Goal: Information Seeking & Learning: Learn about a topic

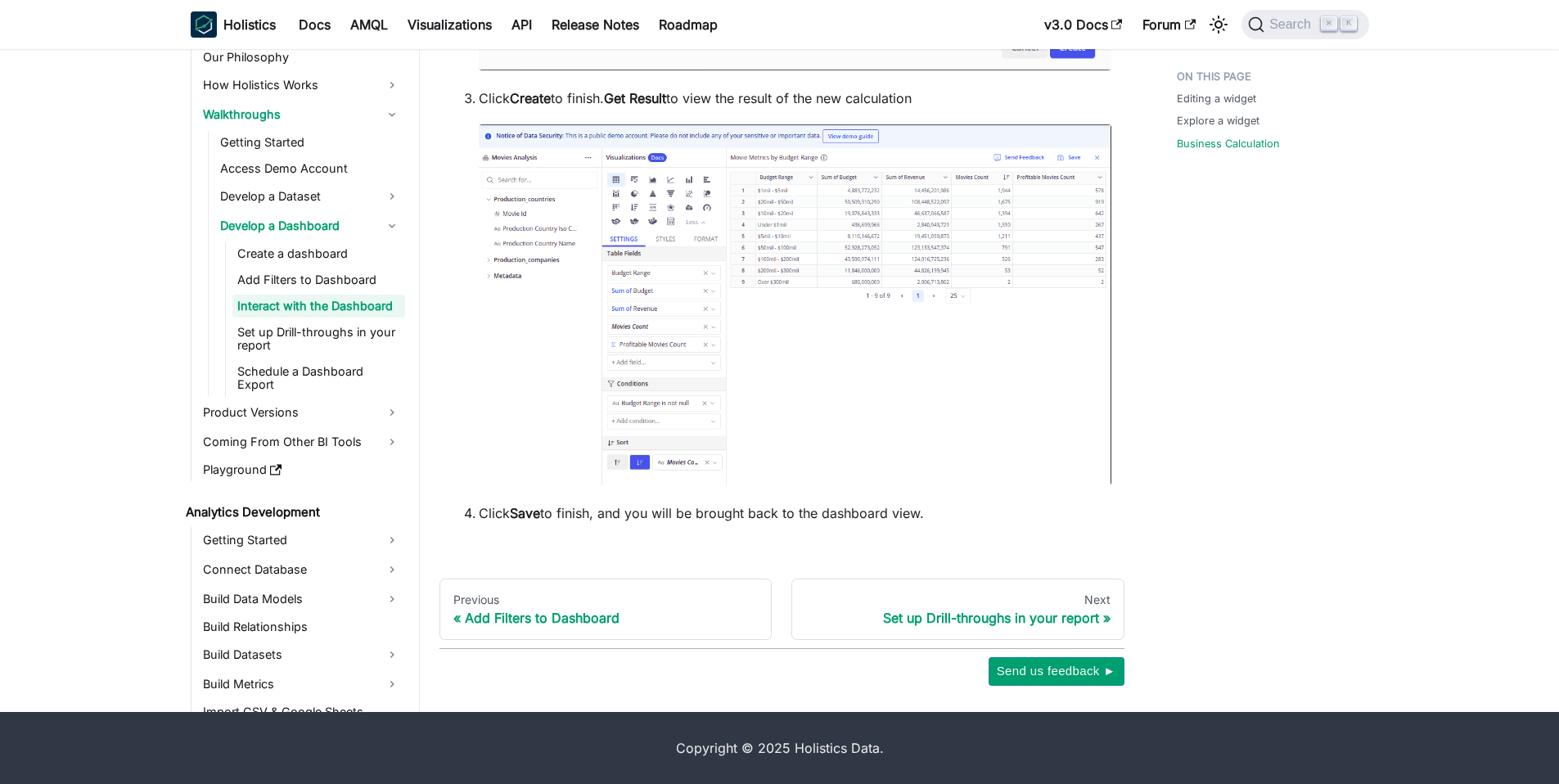
scroll to position [8961, 0]
click at [286, 372] on link "Schedule a Dashboard Export" at bounding box center [319, 377] width 173 height 36
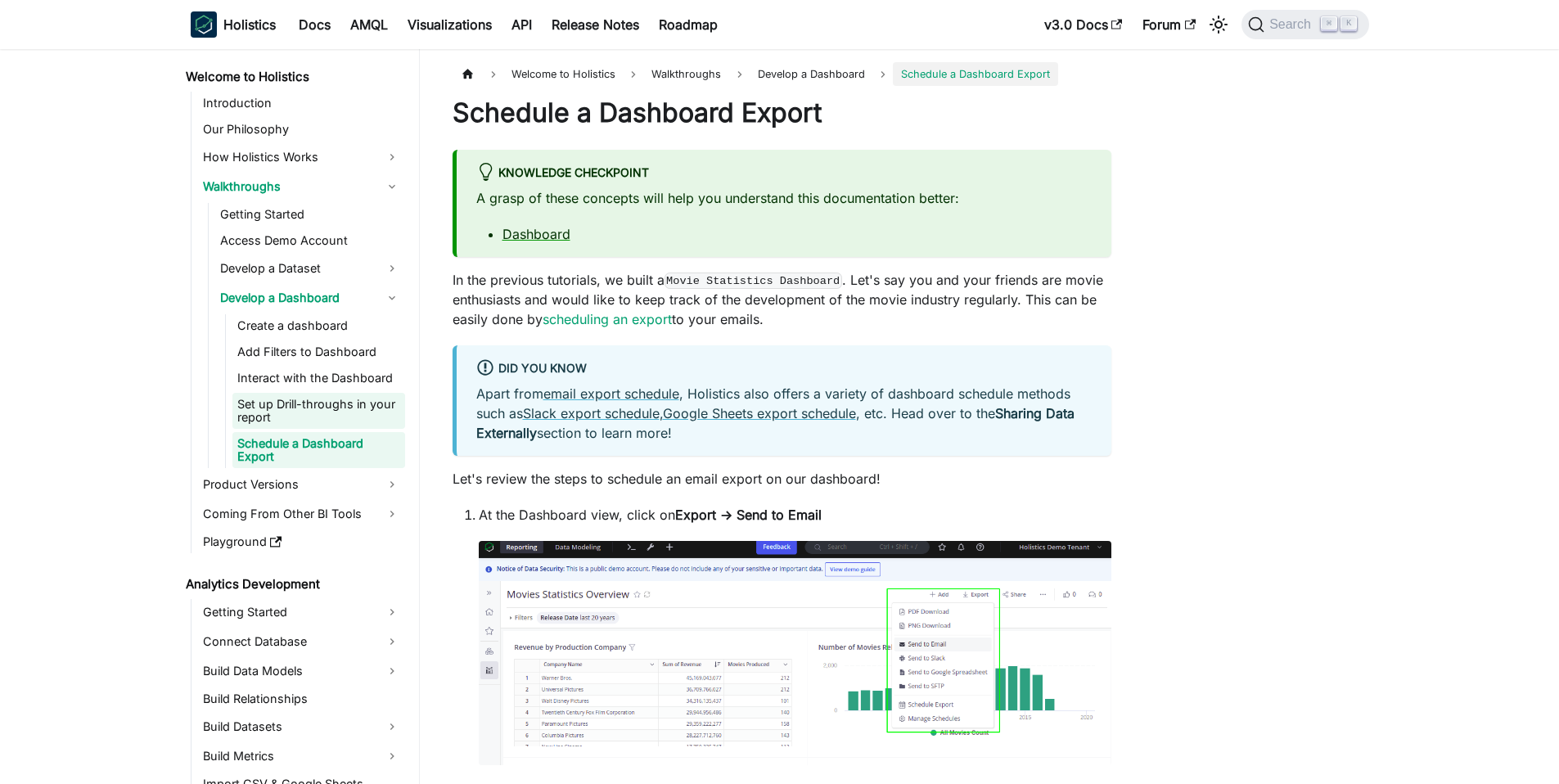
click at [289, 401] on link "Set up Drill-throughs in your report" at bounding box center [319, 410] width 173 height 36
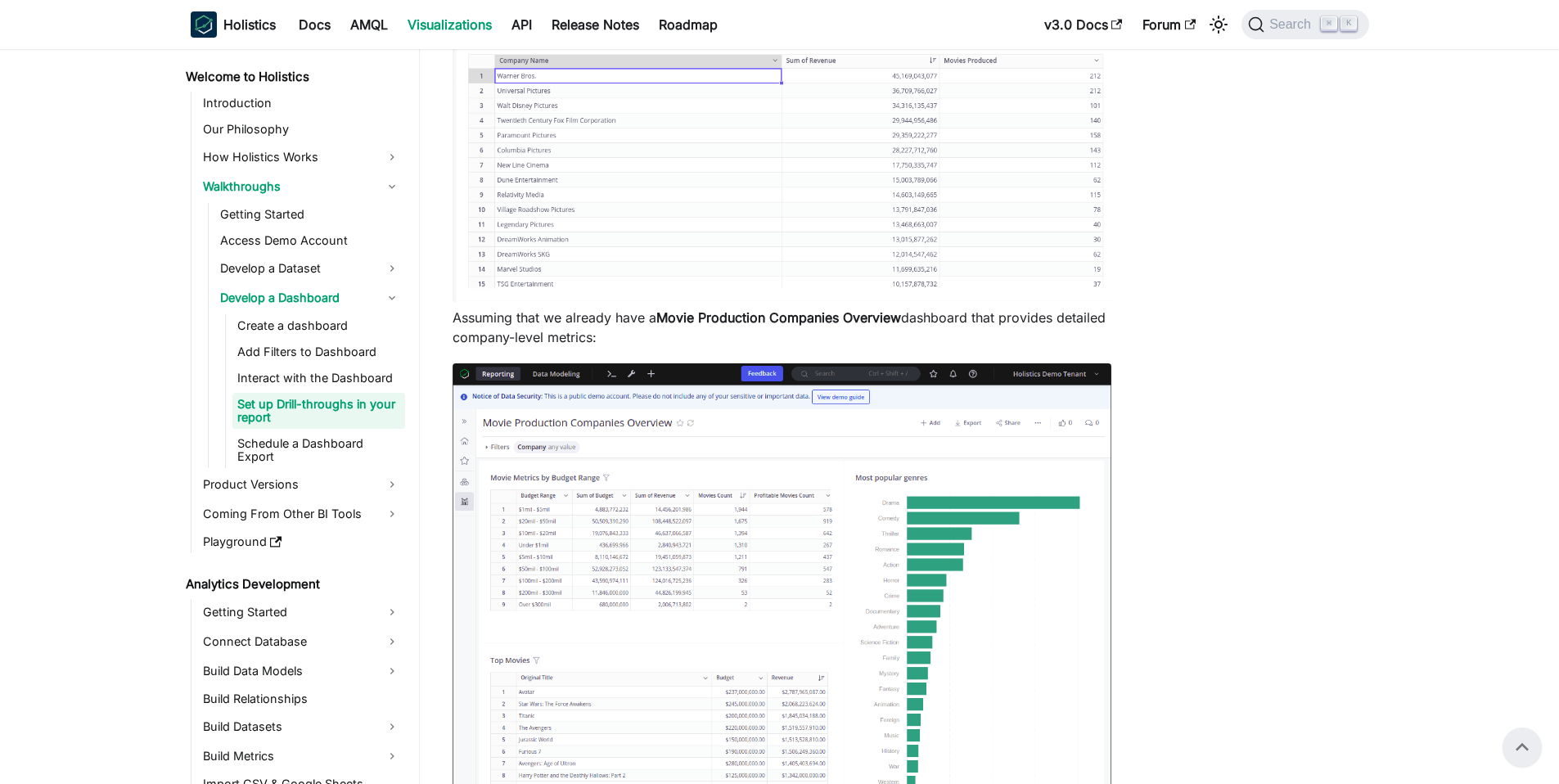
scroll to position [452, 0]
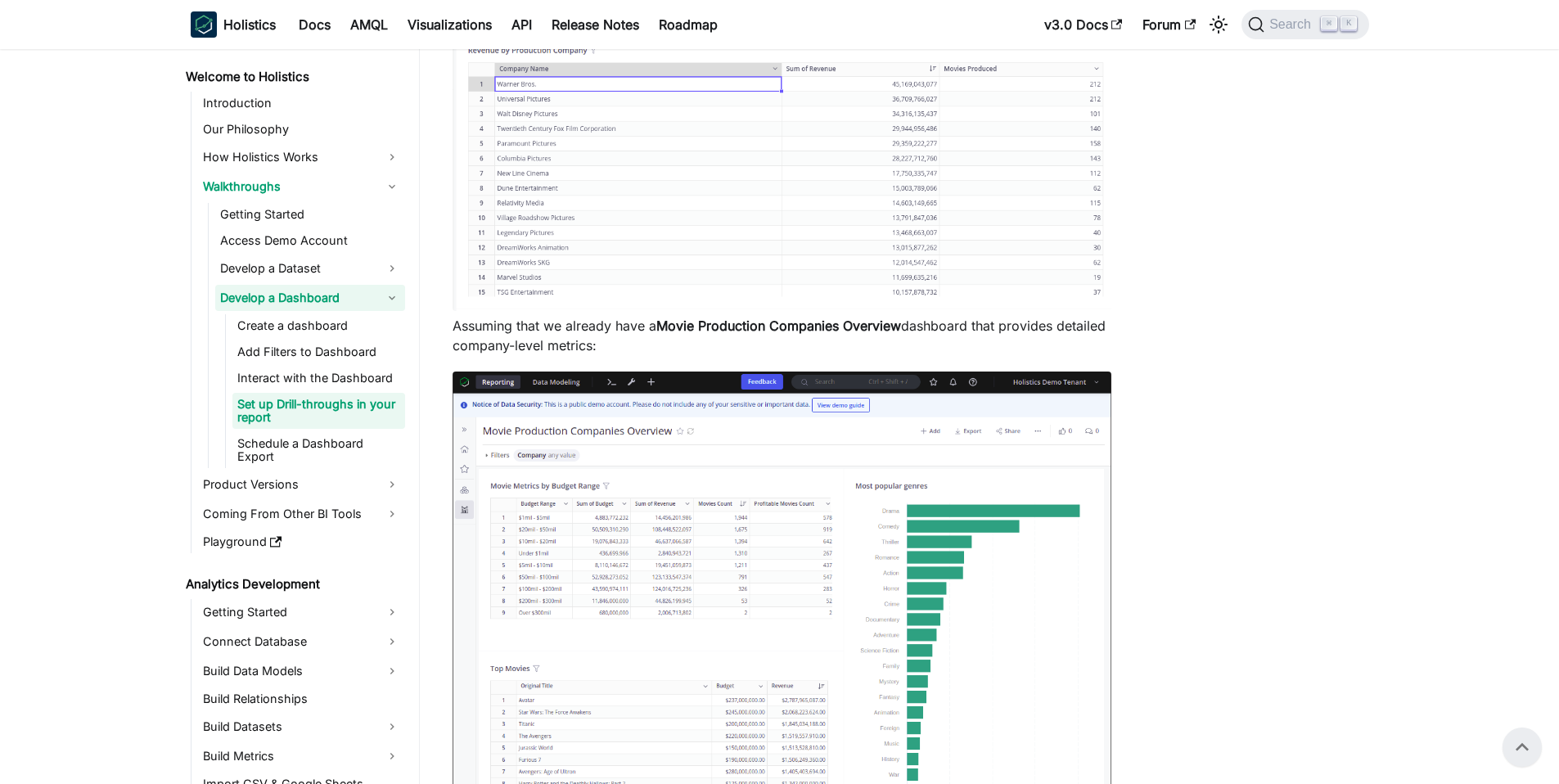
click at [334, 295] on link "Develop a Dashboard" at bounding box center [310, 298] width 190 height 26
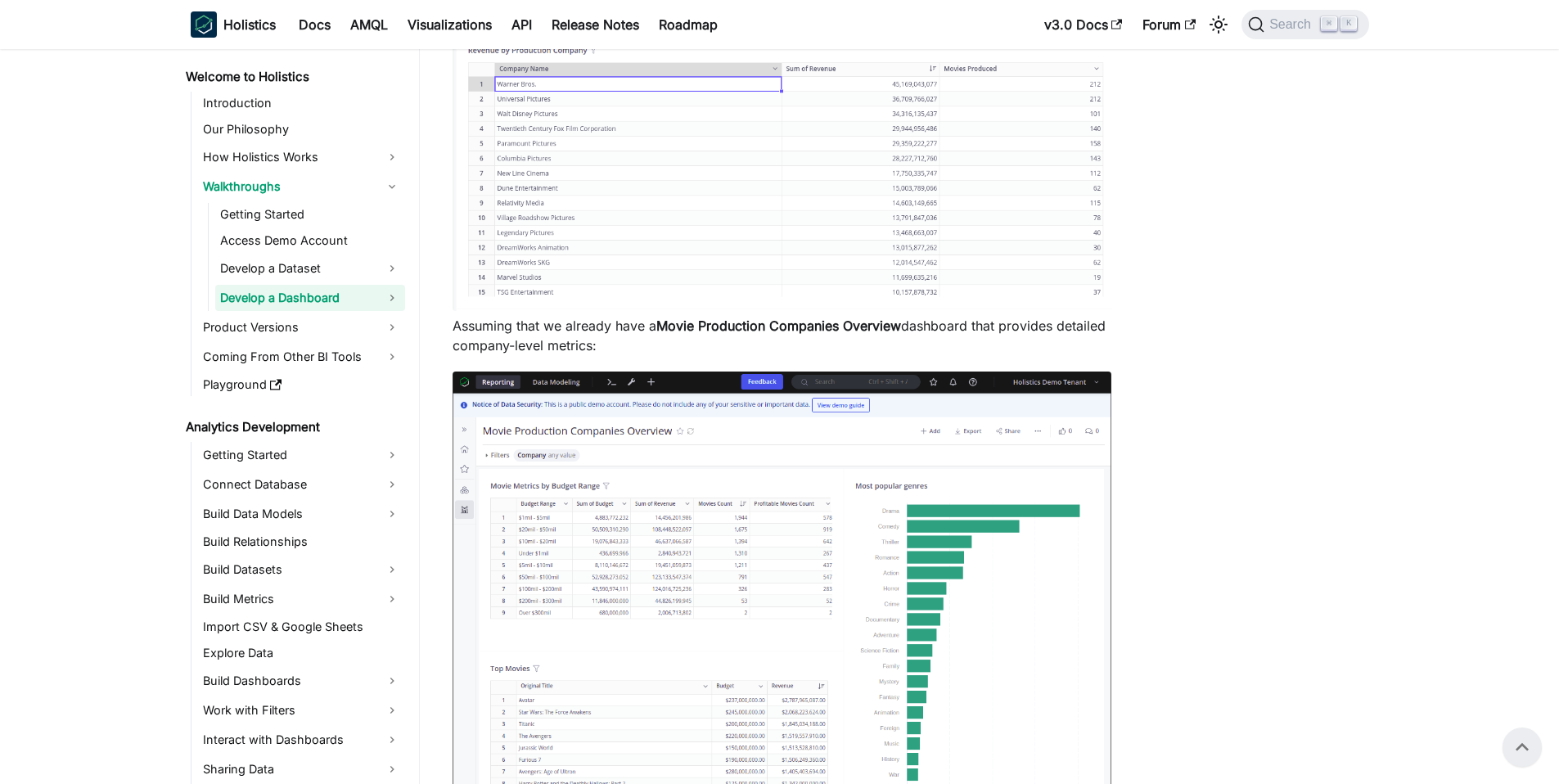
click at [330, 299] on link "Develop a Dashboard" at bounding box center [310, 298] width 190 height 26
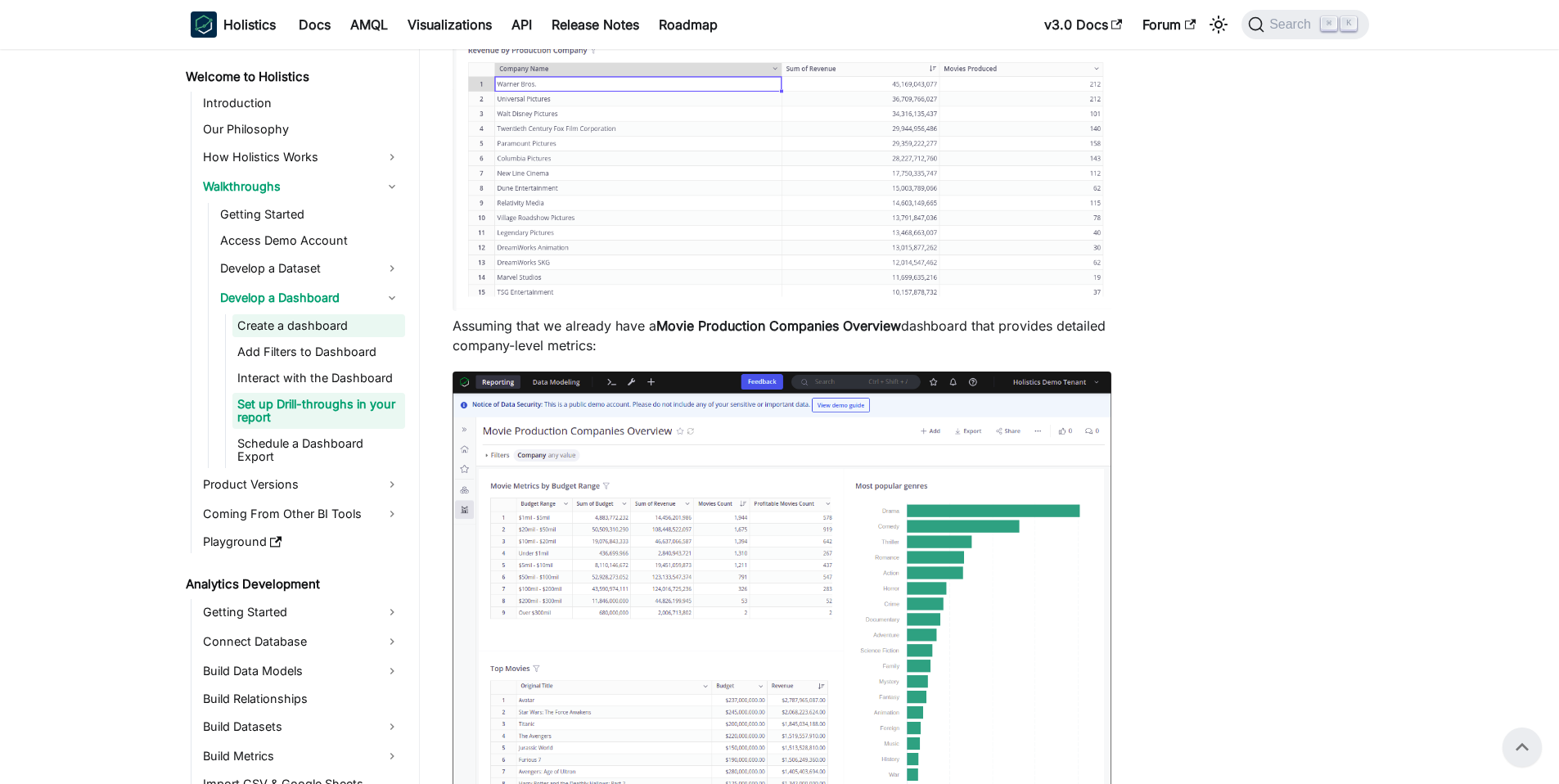
click at [312, 325] on link "Create a dashboard" at bounding box center [319, 325] width 173 height 23
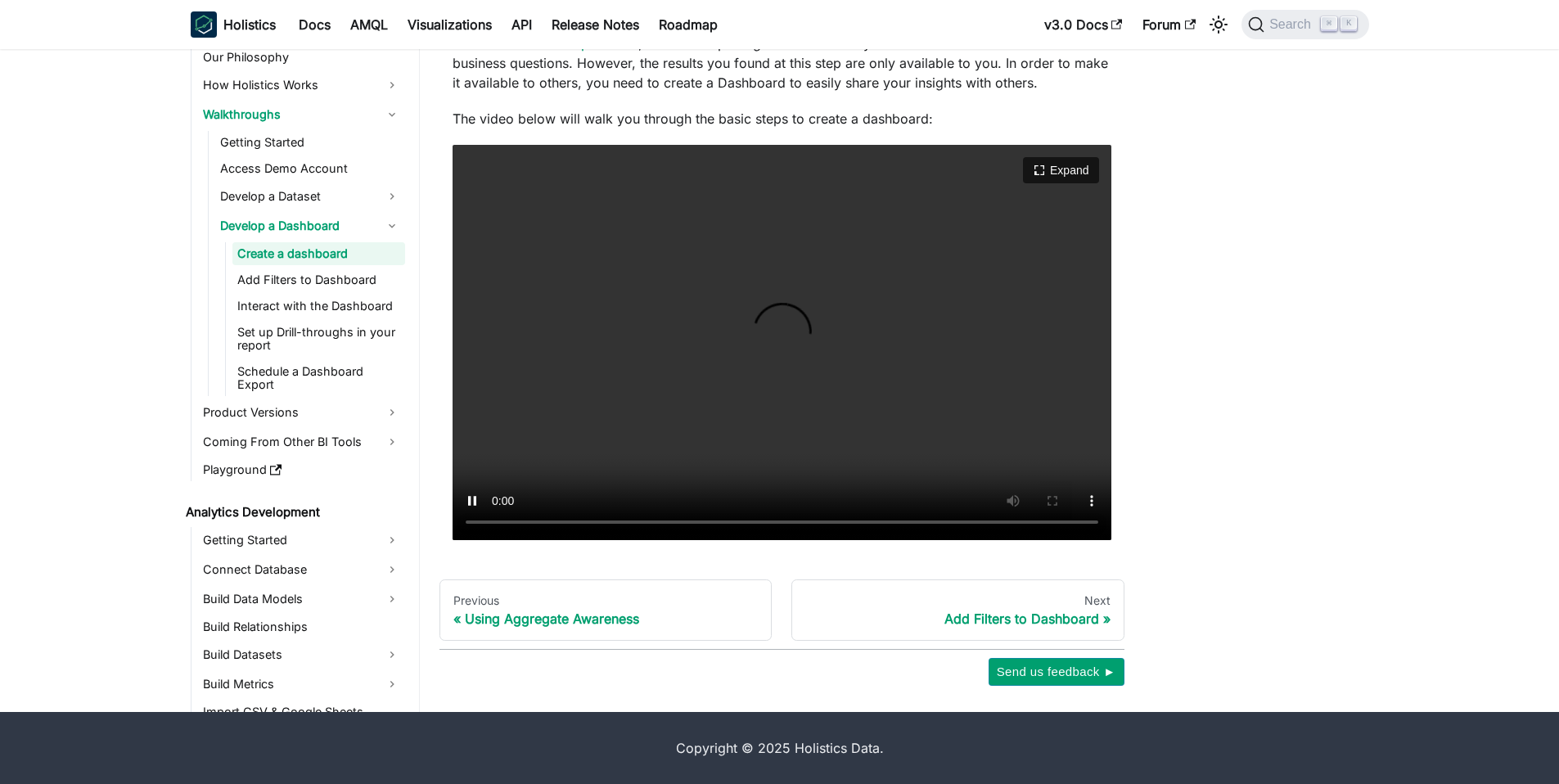
scroll to position [137, 0]
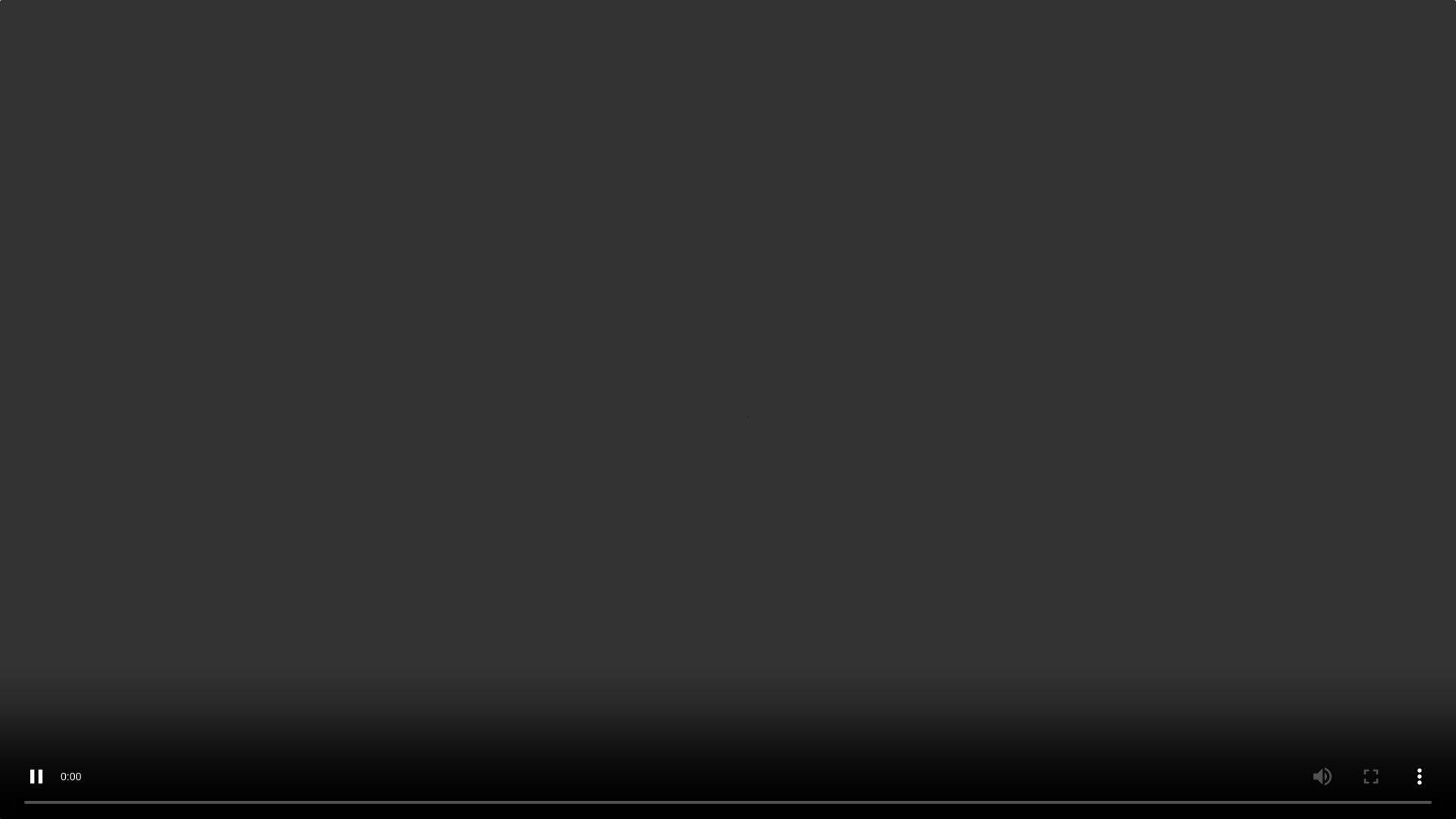
click at [881, 265] on video "Your browser does not support embedding video, but you can download it ." at bounding box center [728, 410] width 1456 height 819
click at [835, 298] on video "Your browser does not support embedding video, but you can download it ." at bounding box center [728, 410] width 1456 height 819
click at [643, 428] on video "Your browser does not support embedding video, but you can download it ." at bounding box center [728, 410] width 1456 height 819
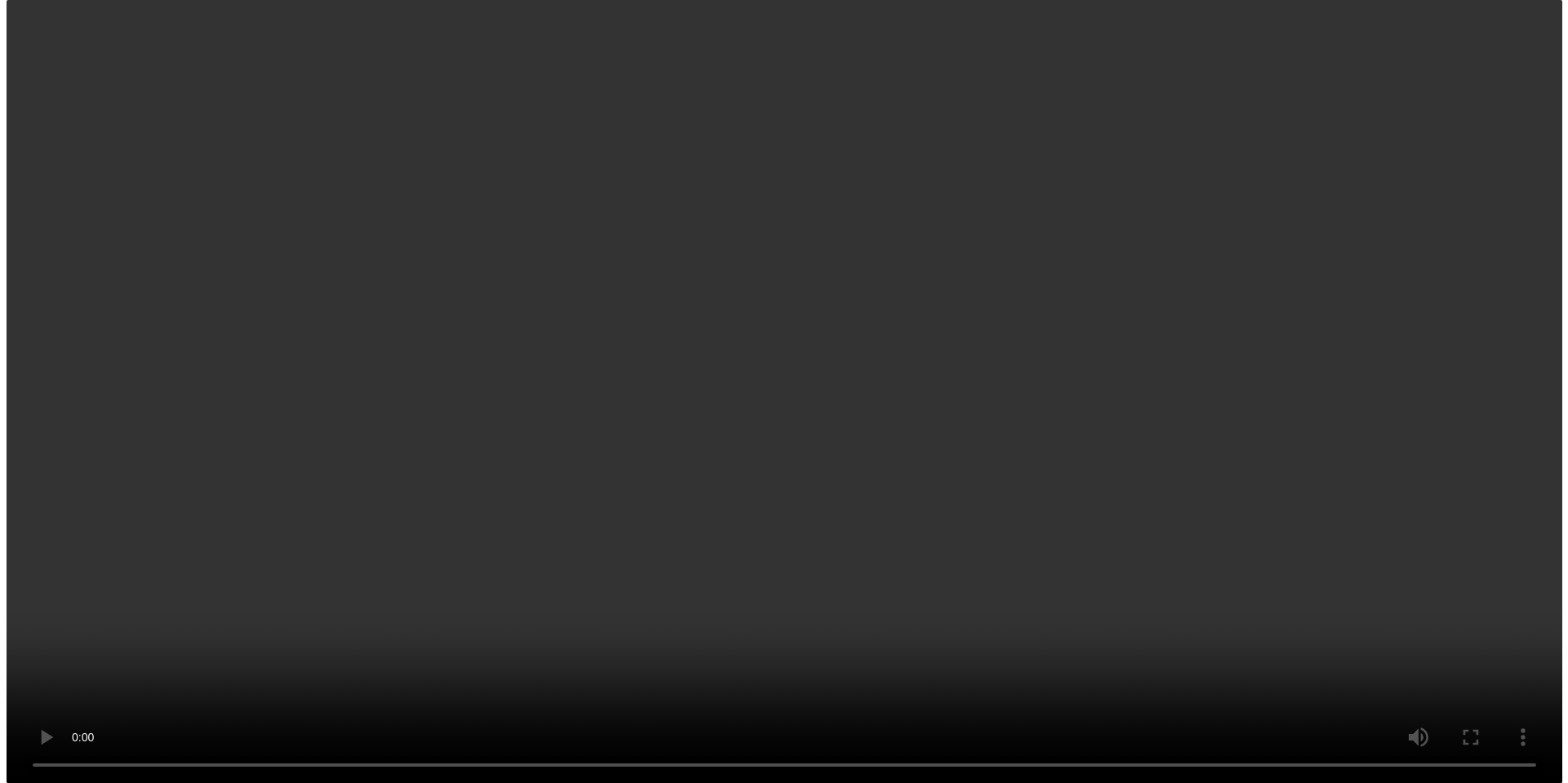
scroll to position [0, 0]
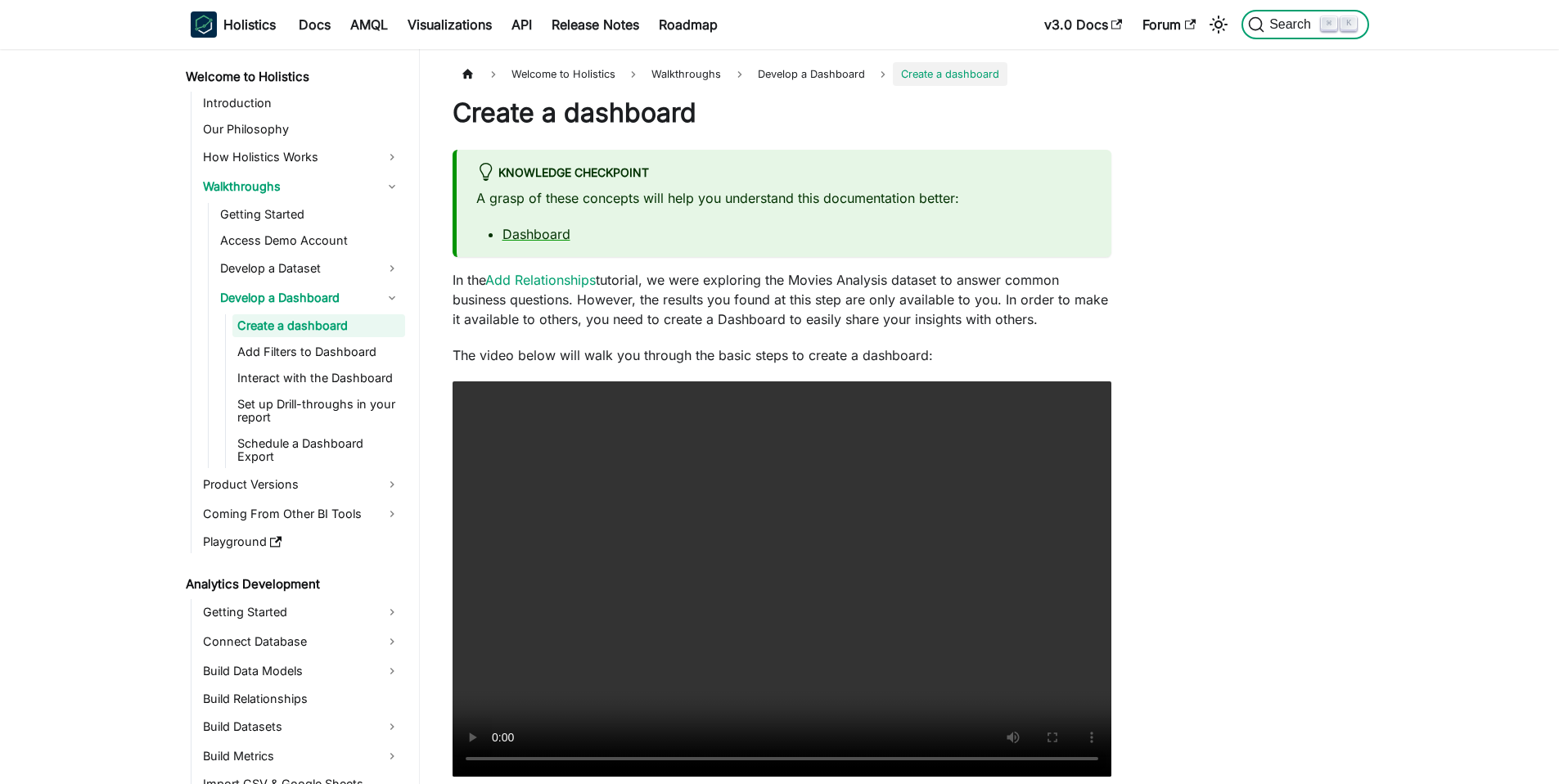
click at [1285, 26] on span "Search" at bounding box center [1293, 24] width 56 height 15
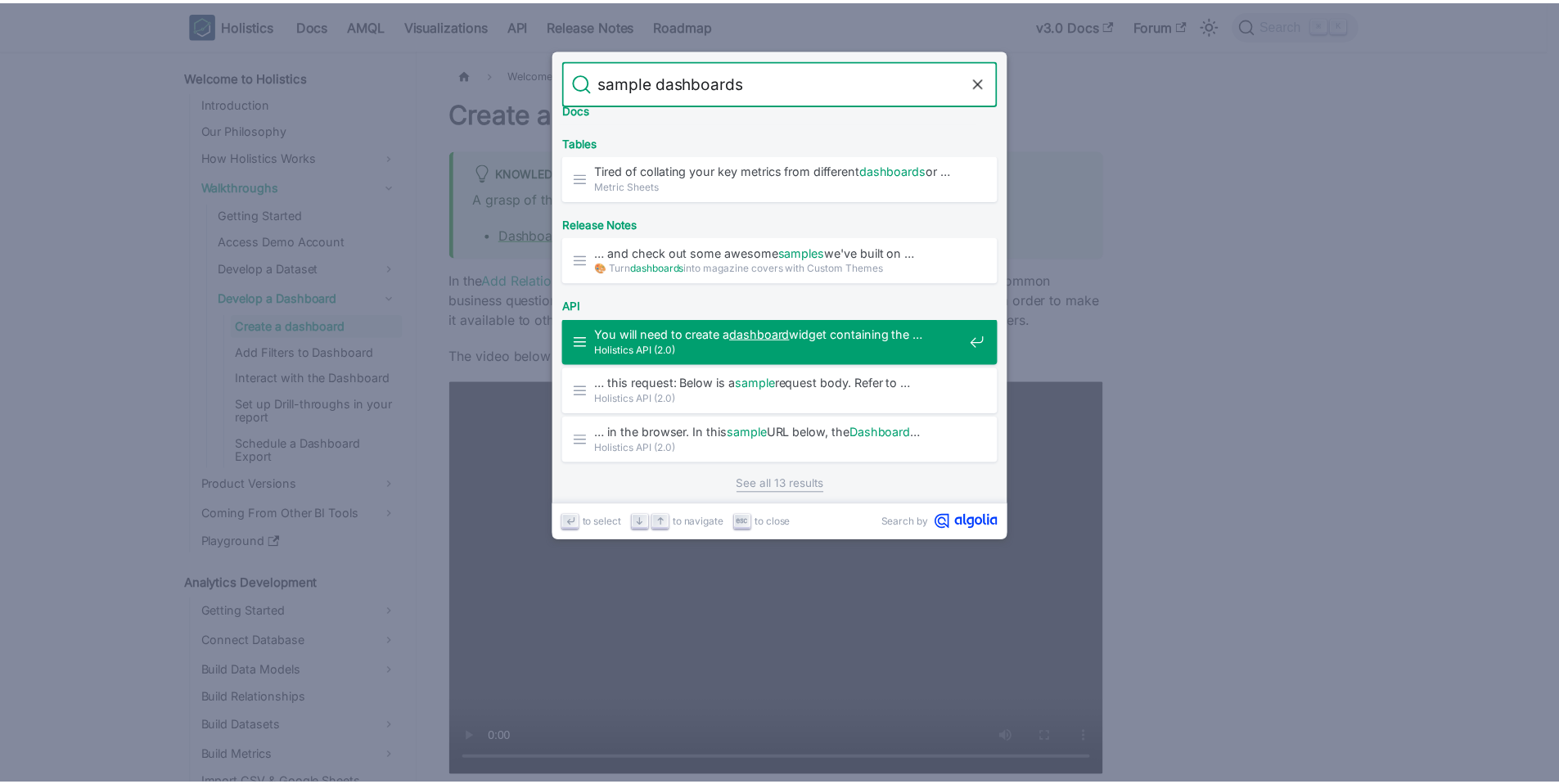
scroll to position [603, 0]
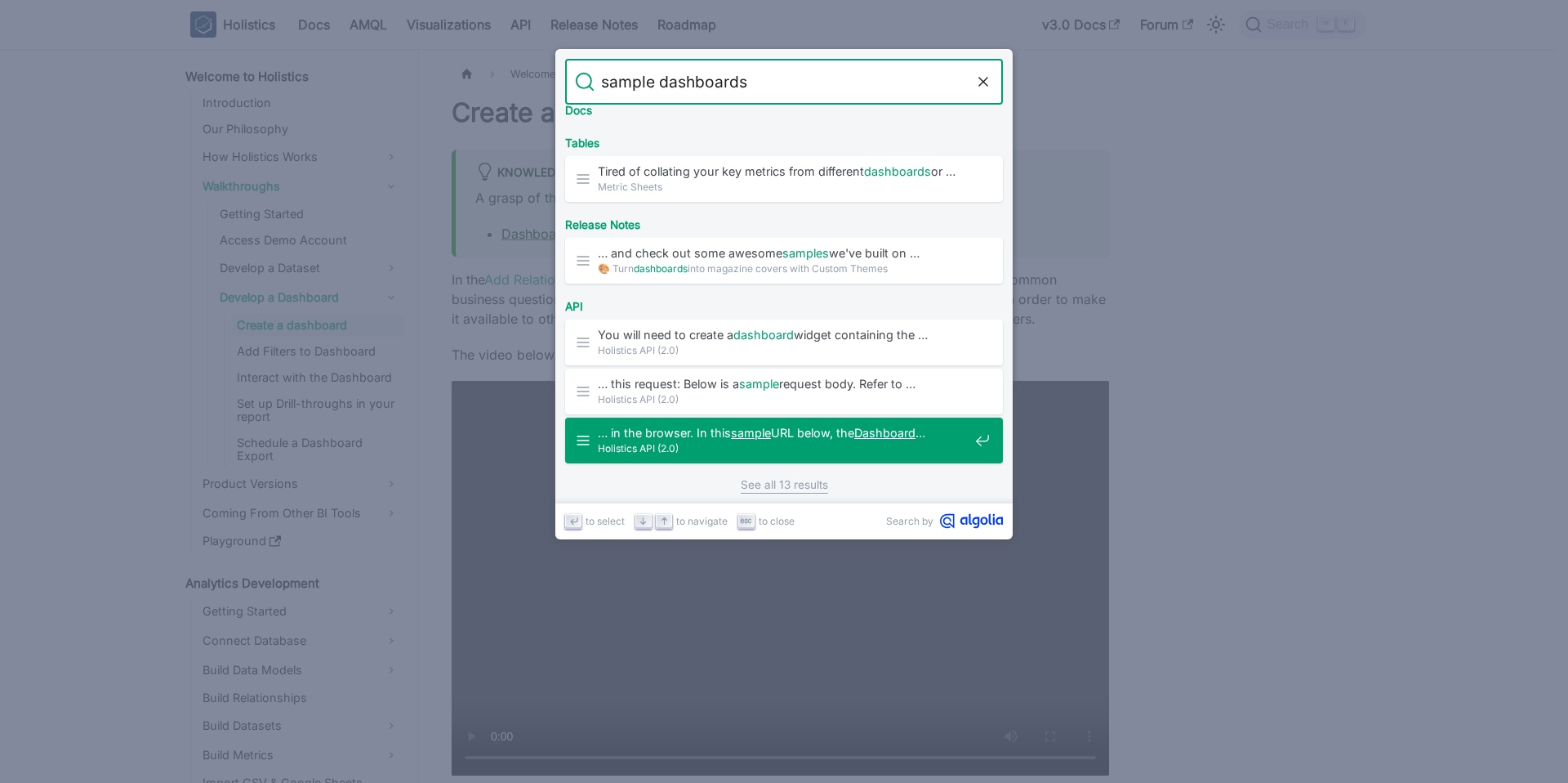
type input "sample dashboards"
click at [792, 484] on link "See all 13 results" at bounding box center [784, 484] width 87 height 17
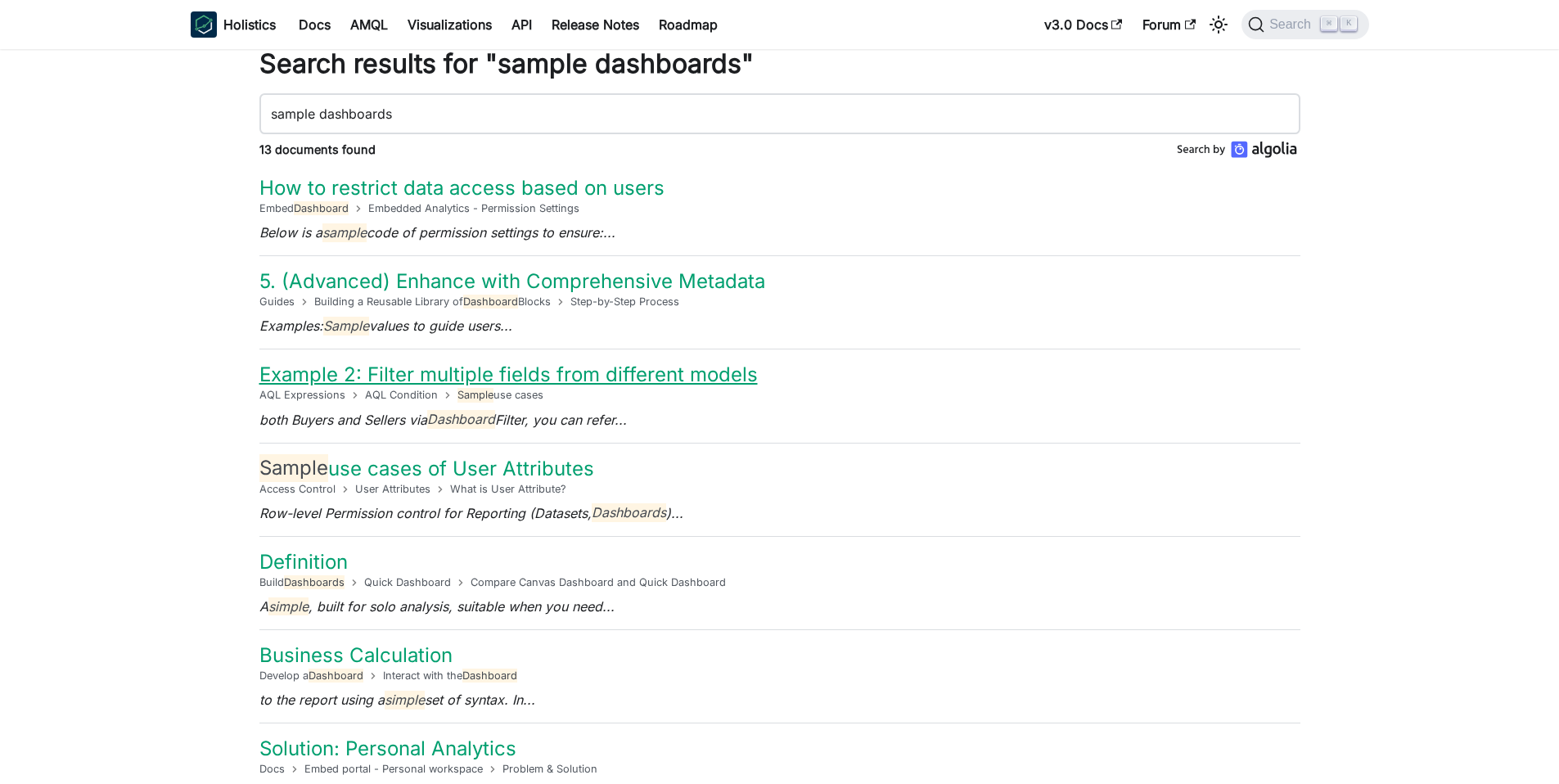
scroll to position [31, 0]
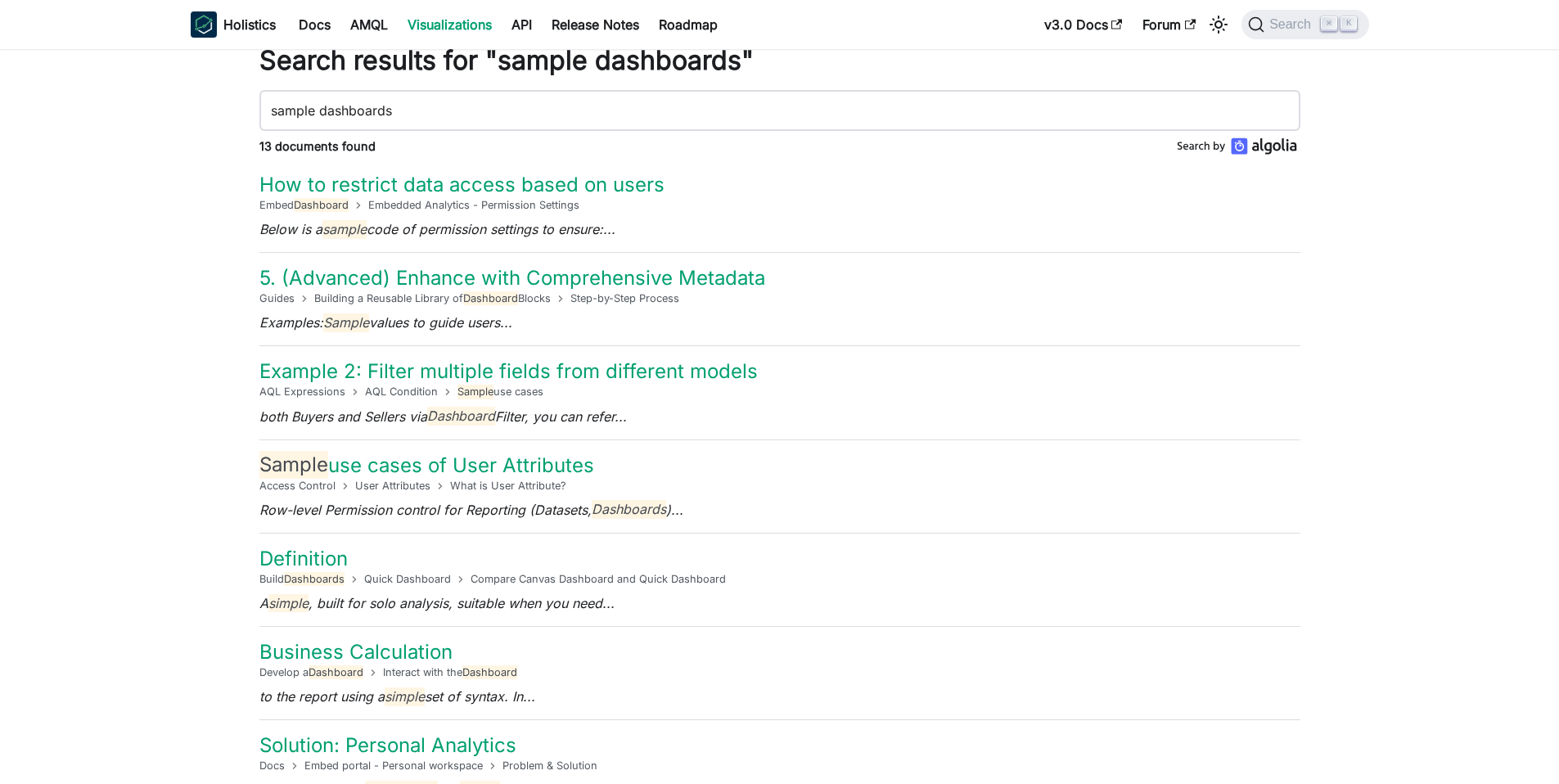
click at [446, 20] on link "Visualizations" at bounding box center [450, 25] width 104 height 26
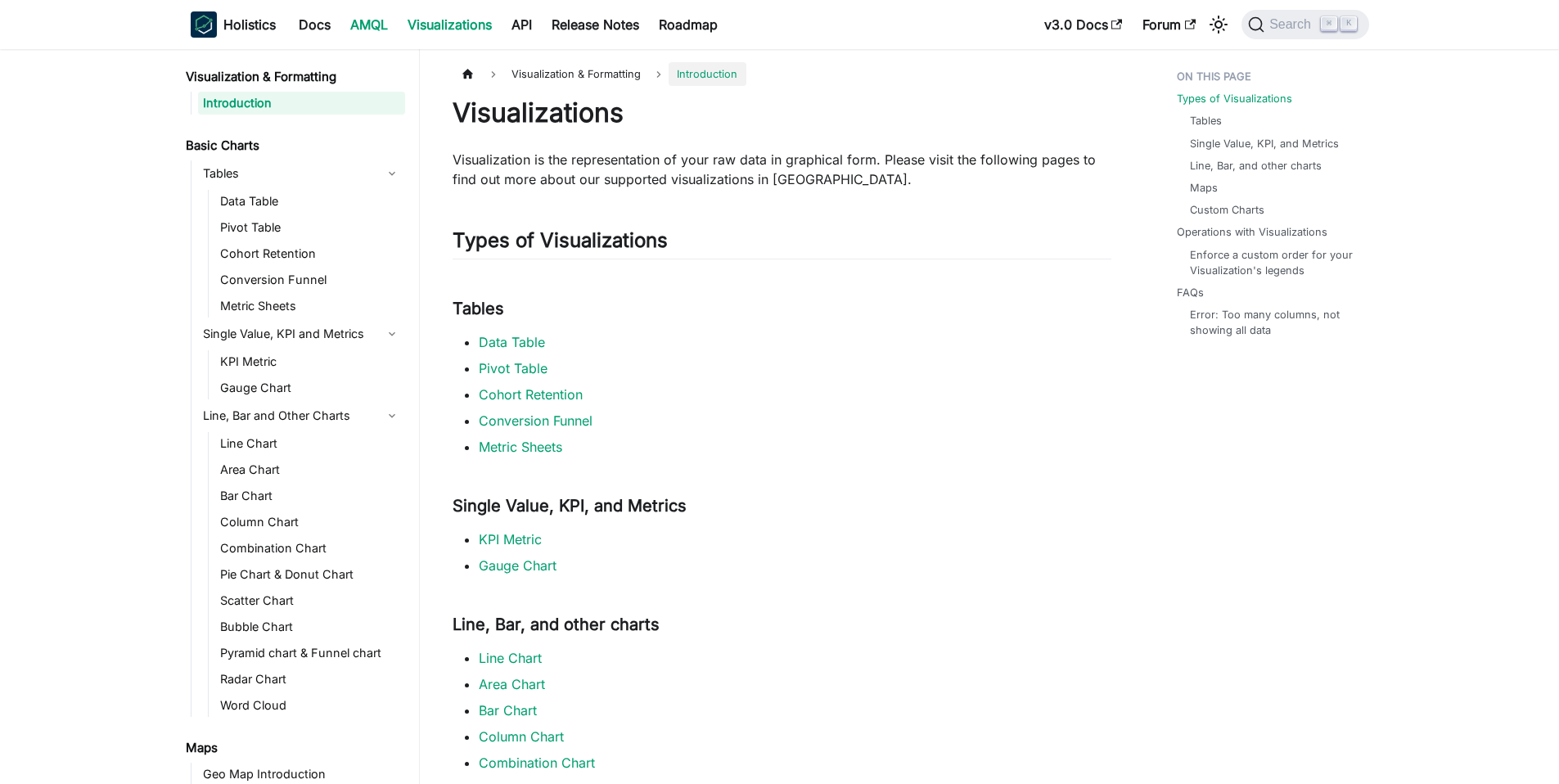
click at [370, 28] on link "AMQL" at bounding box center [369, 25] width 57 height 26
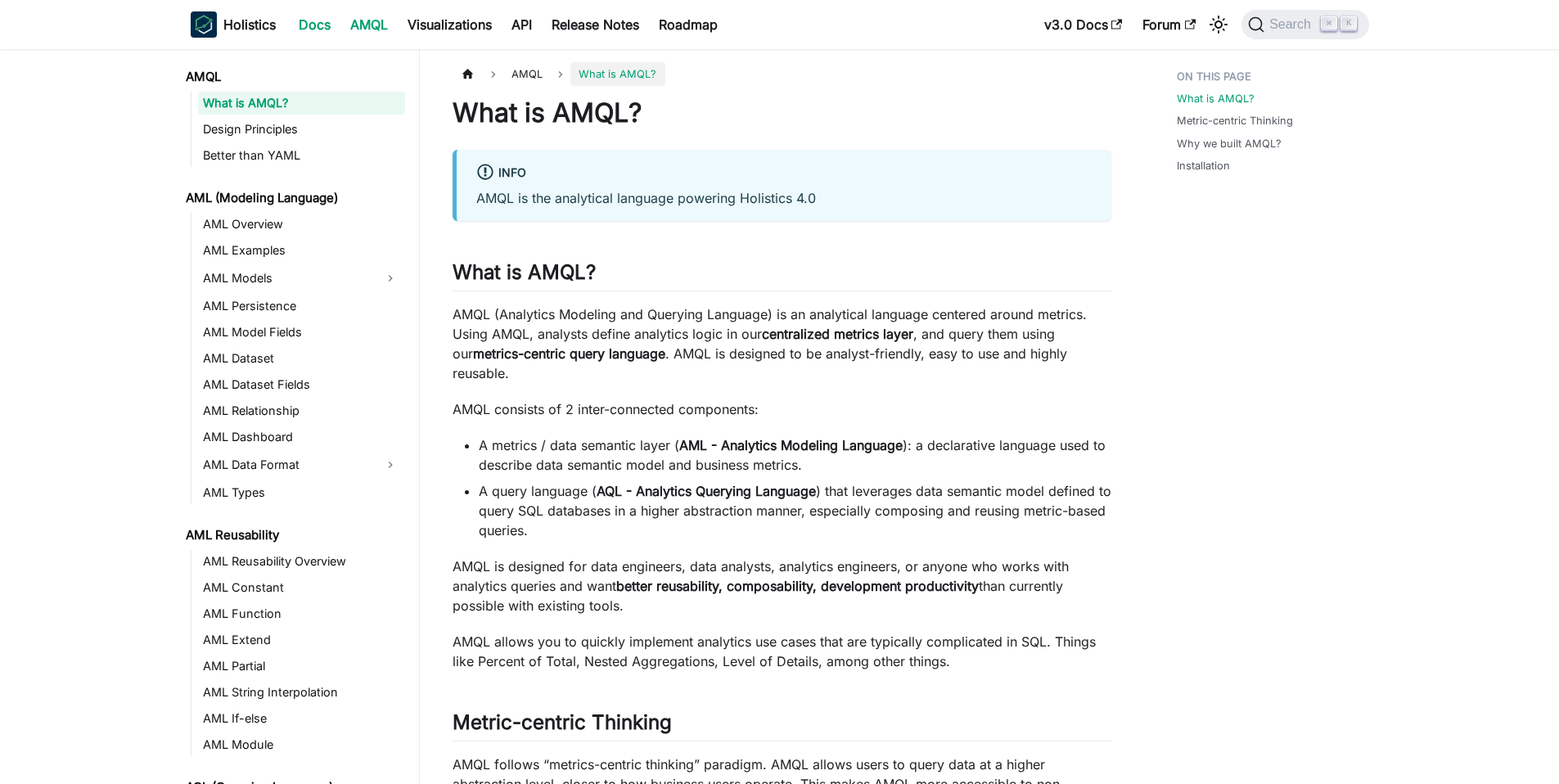
click at [334, 27] on link "Docs" at bounding box center [314, 25] width 51 height 26
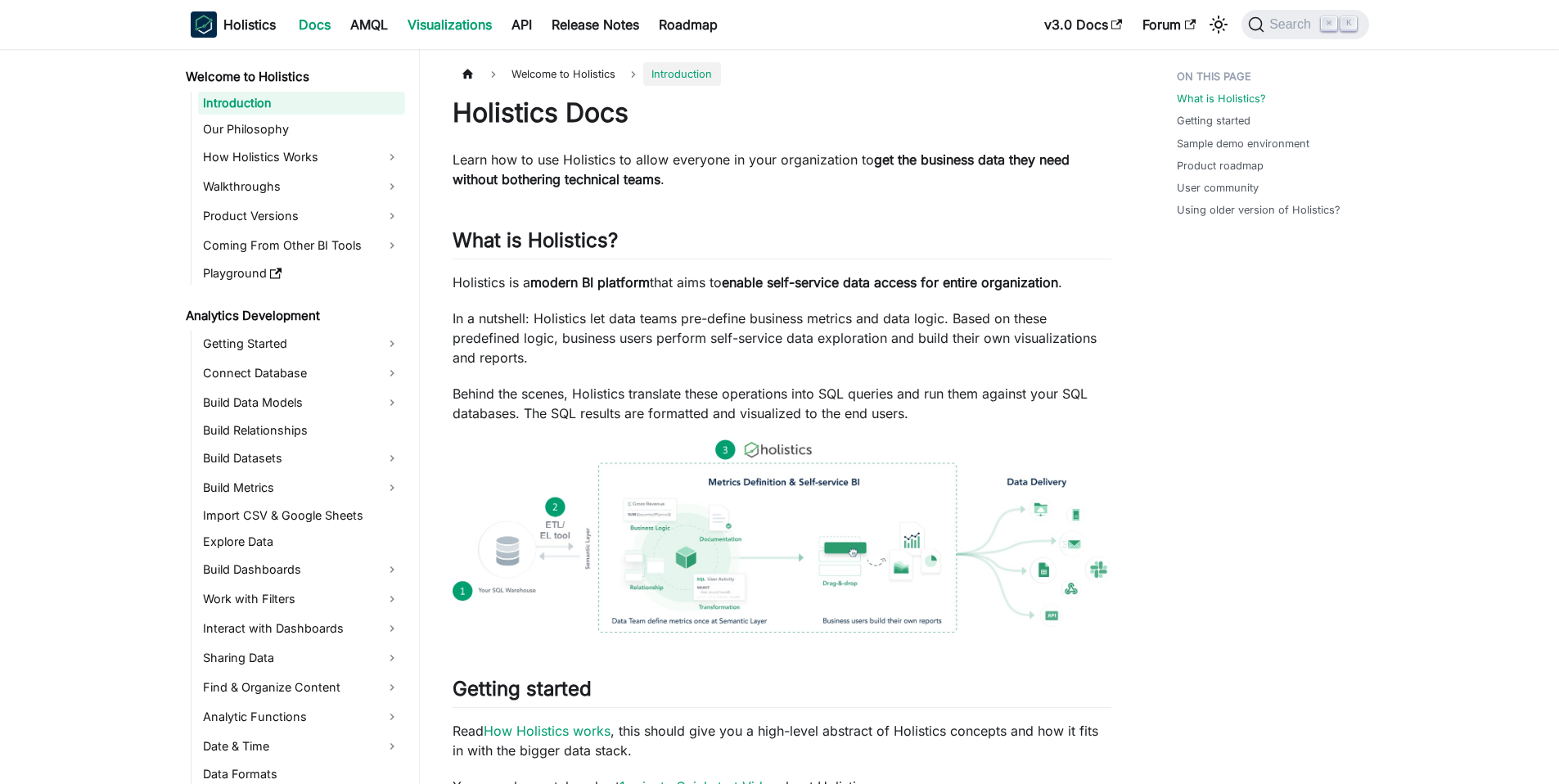
click at [433, 29] on link "Visualizations" at bounding box center [450, 25] width 104 height 26
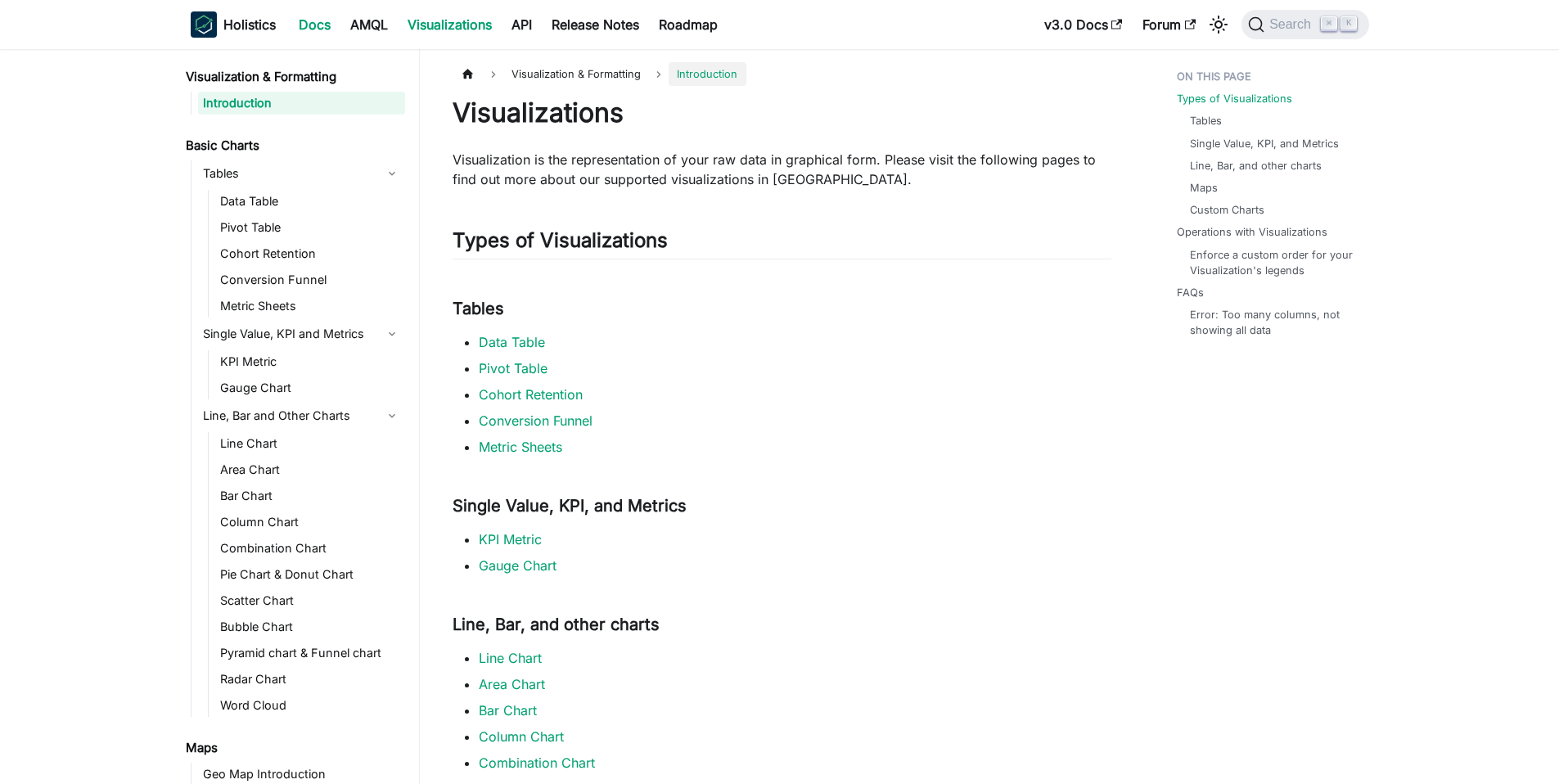
click at [317, 26] on link "Docs" at bounding box center [314, 25] width 51 height 26
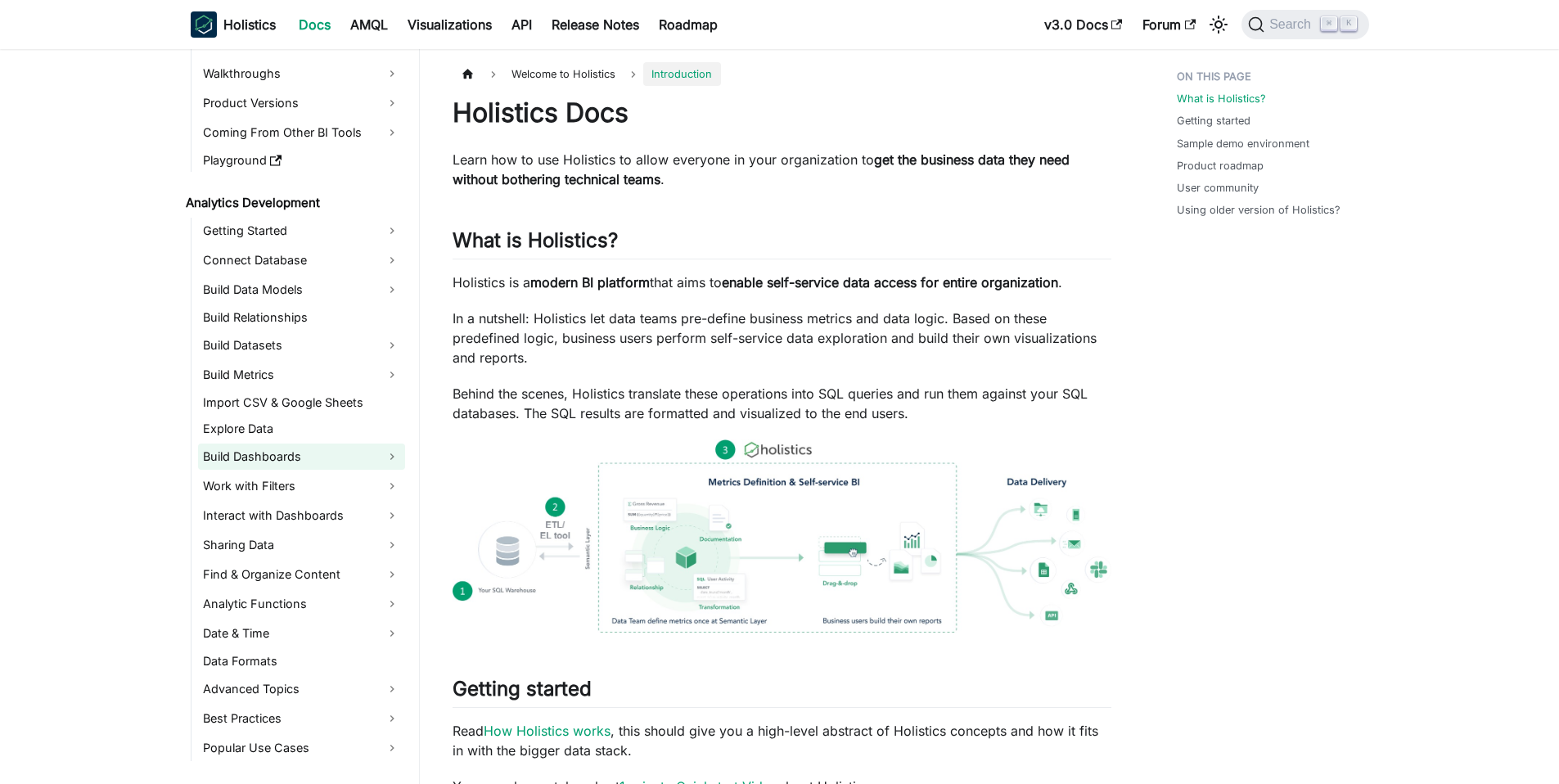
scroll to position [145, 0]
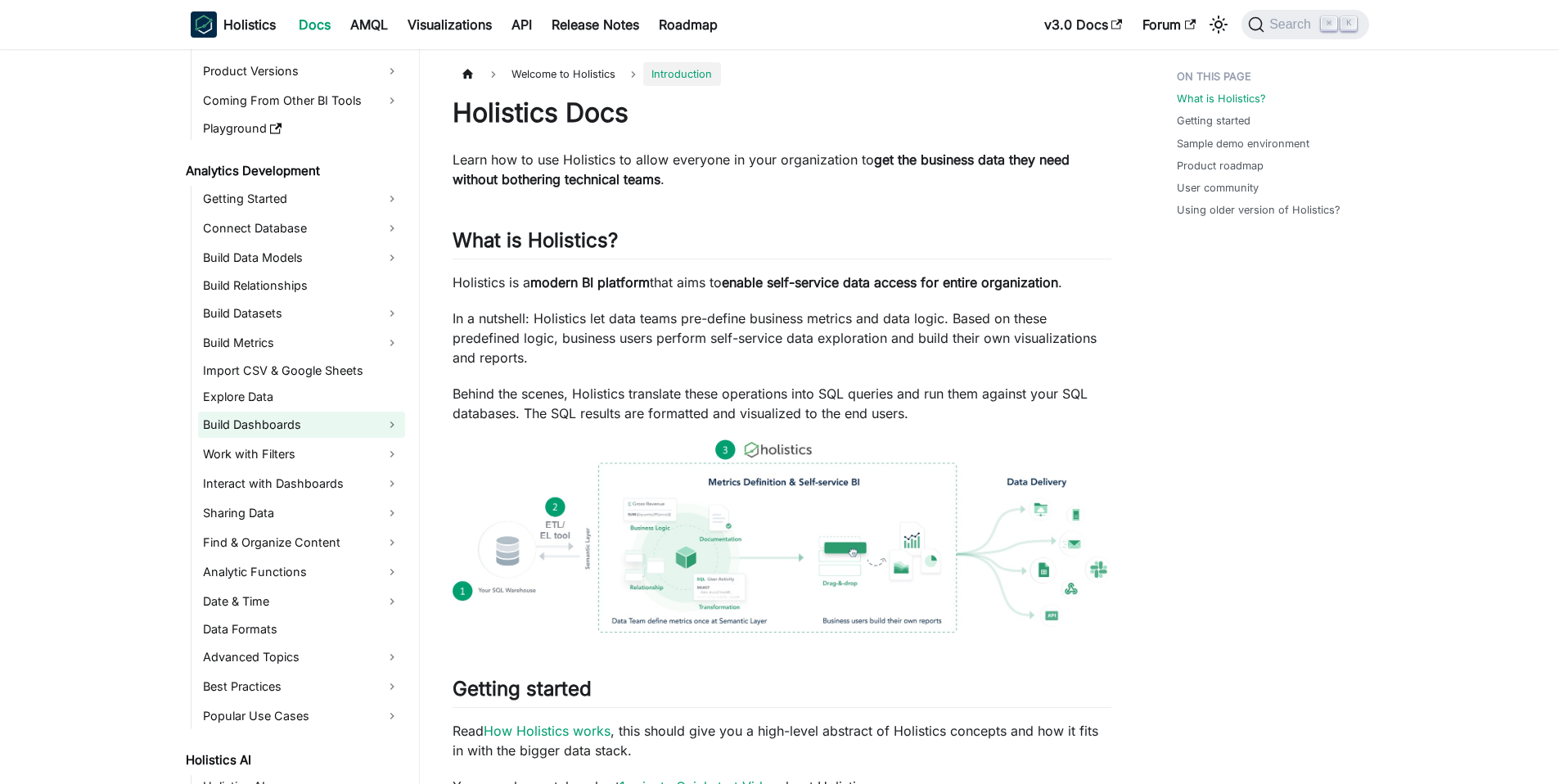
click at [301, 428] on link "Build Dashboards" at bounding box center [301, 425] width 207 height 26
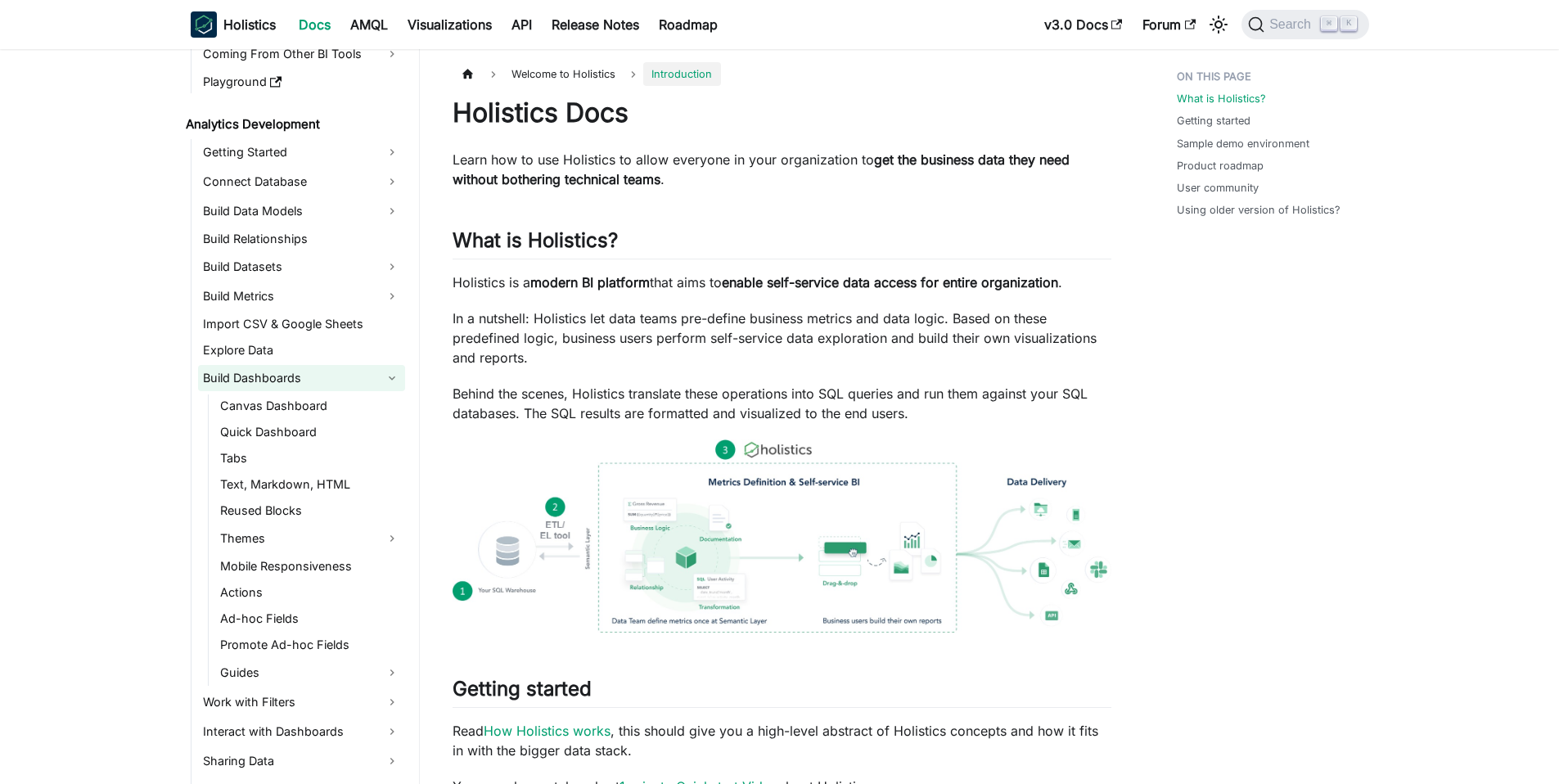
scroll to position [217, 0]
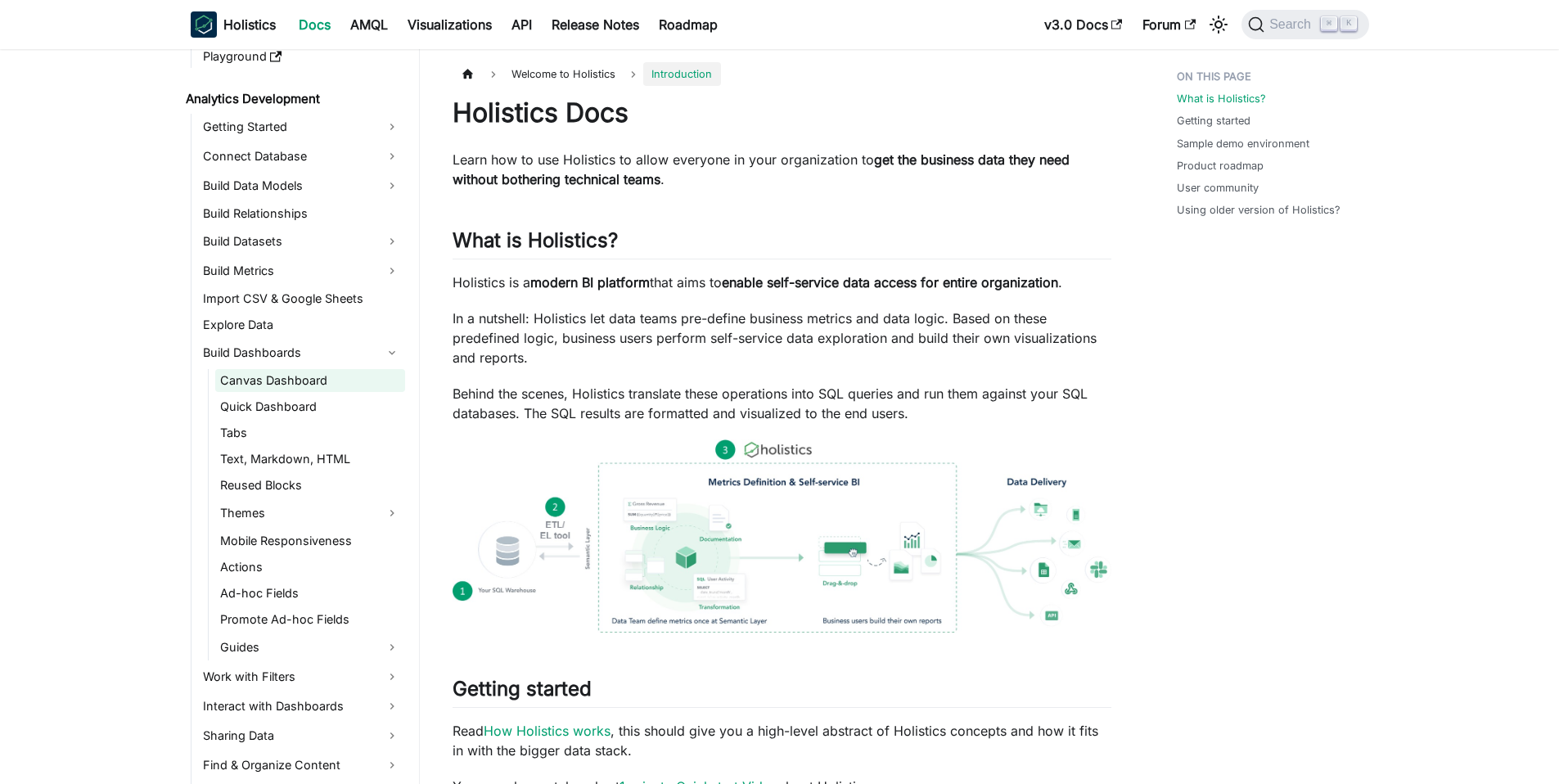
click at [315, 386] on link "Canvas Dashboard" at bounding box center [310, 380] width 190 height 23
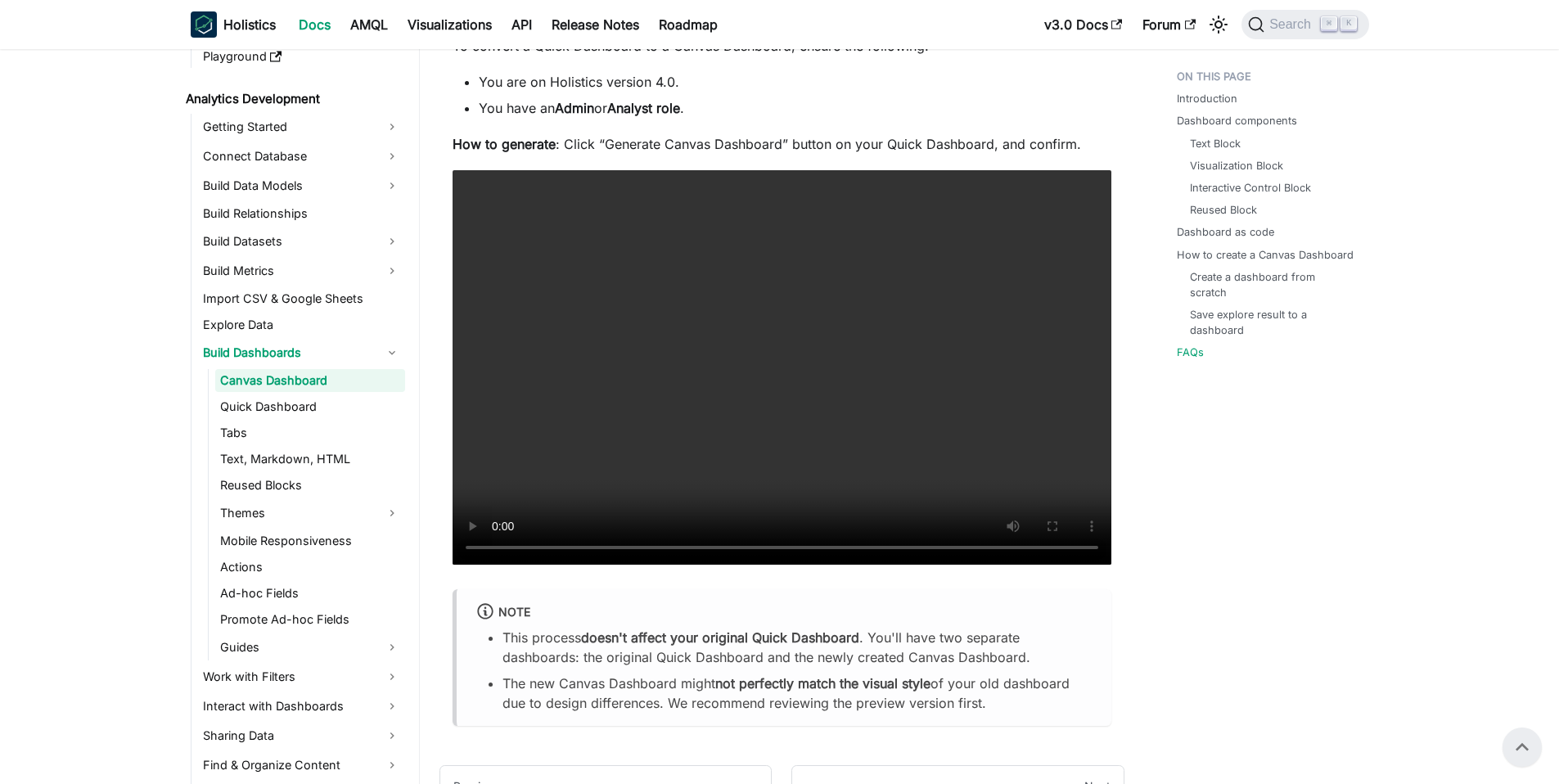
scroll to position [6567, 0]
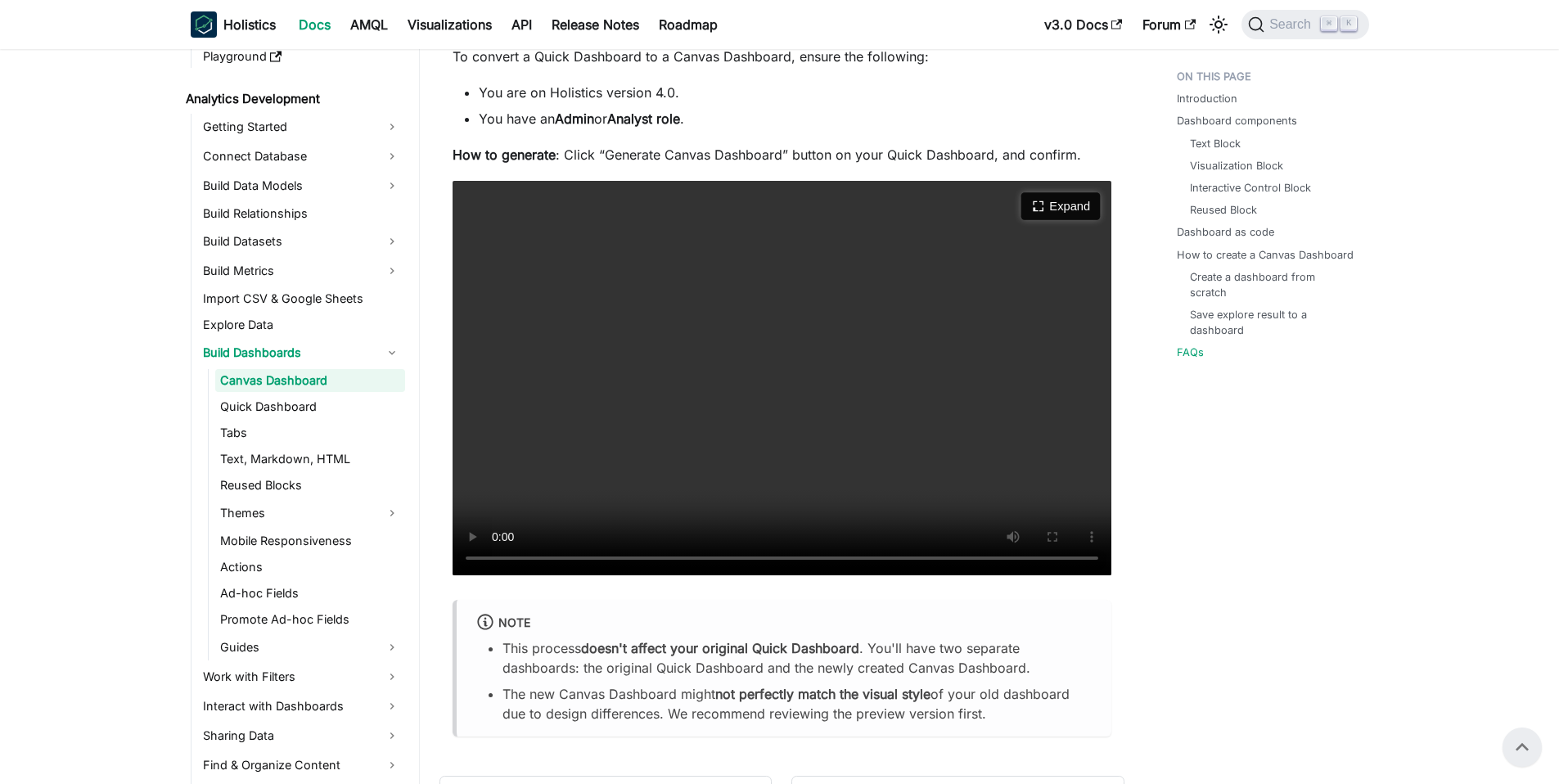
click at [1058, 220] on button "Expand" at bounding box center [1061, 206] width 79 height 28
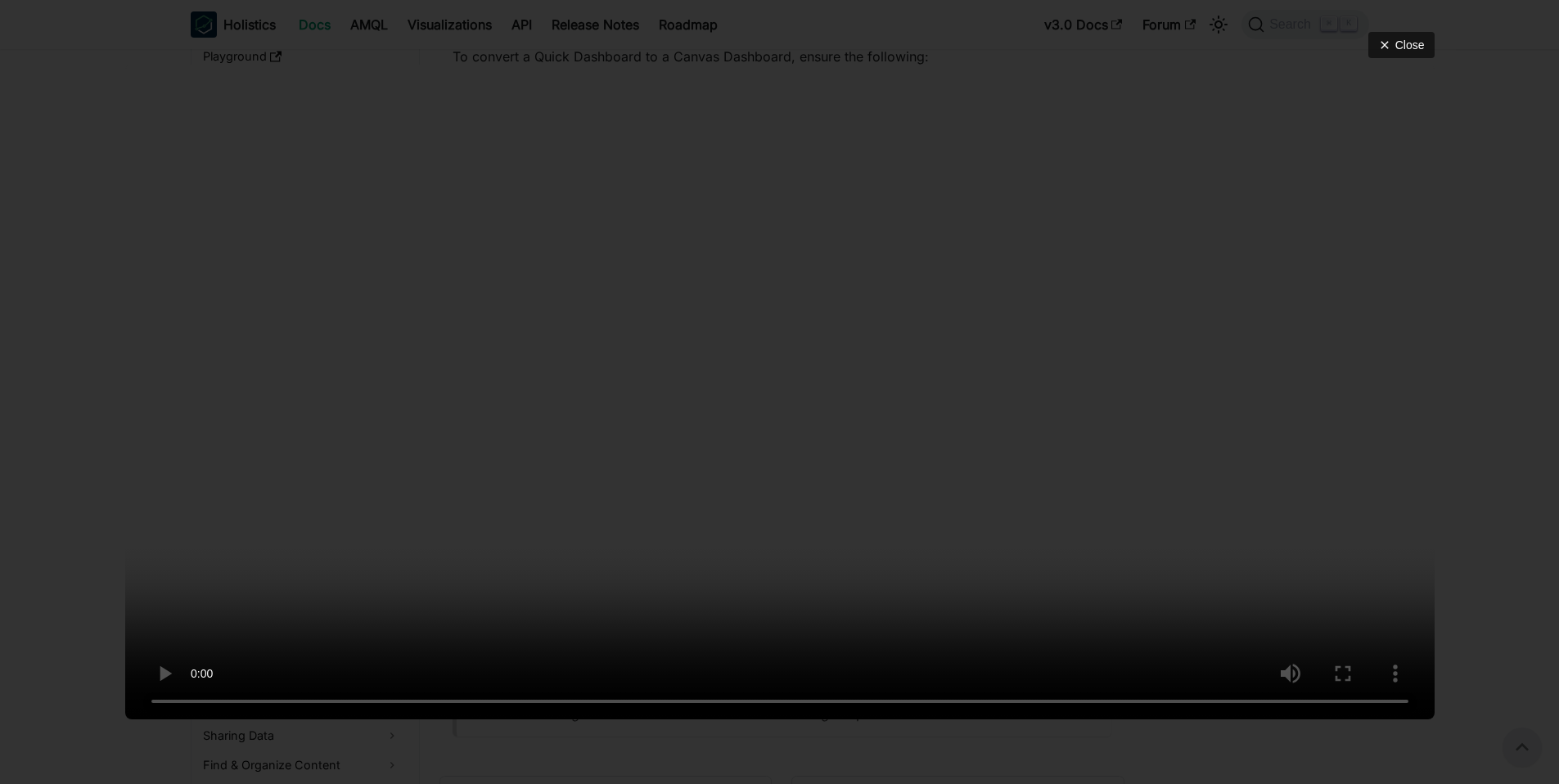
click at [841, 486] on video at bounding box center [780, 392] width 1309 height 654
click at [1390, 31] on button "Close" at bounding box center [1401, 45] width 70 height 28
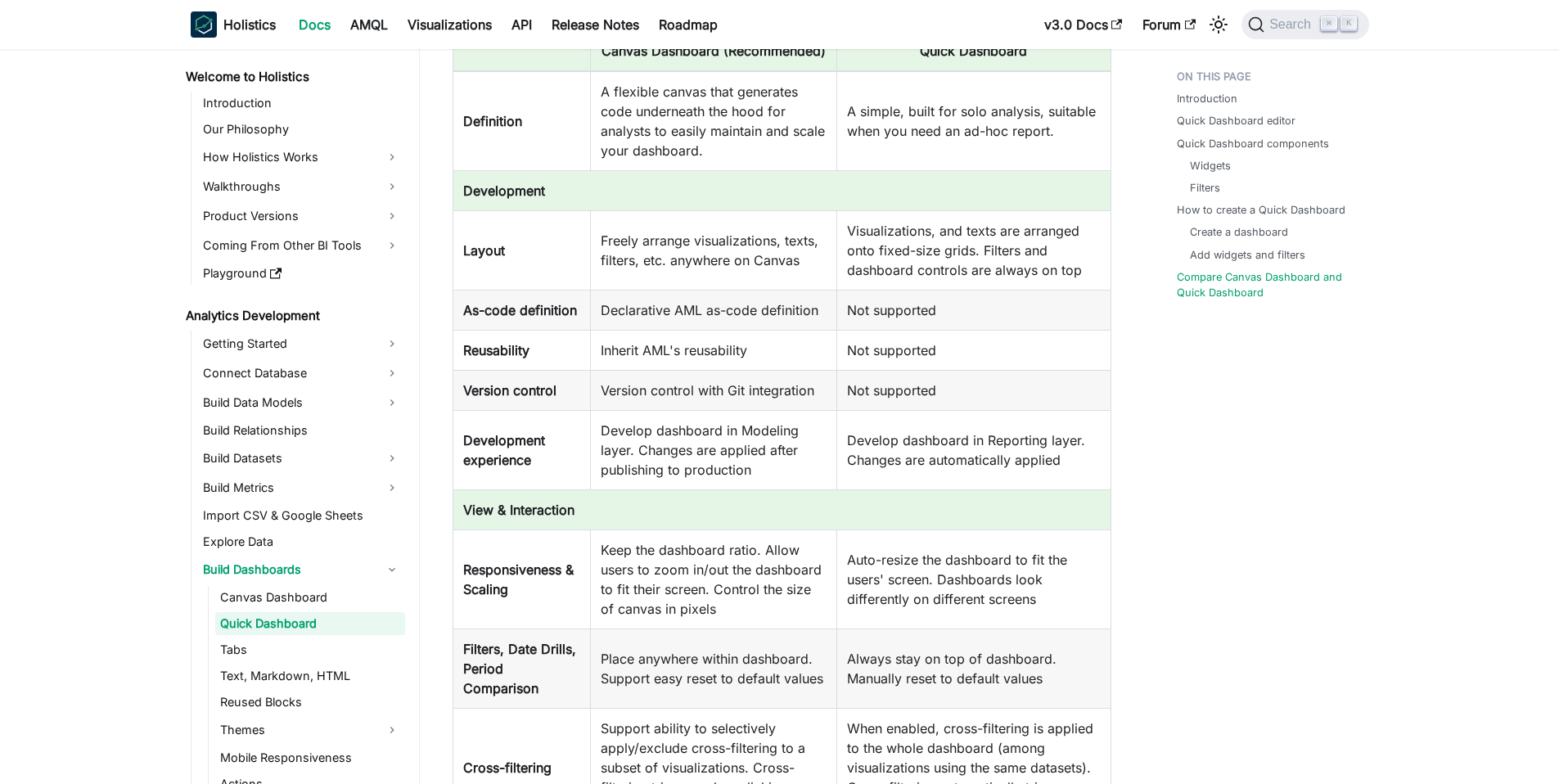
scroll to position [4178, 0]
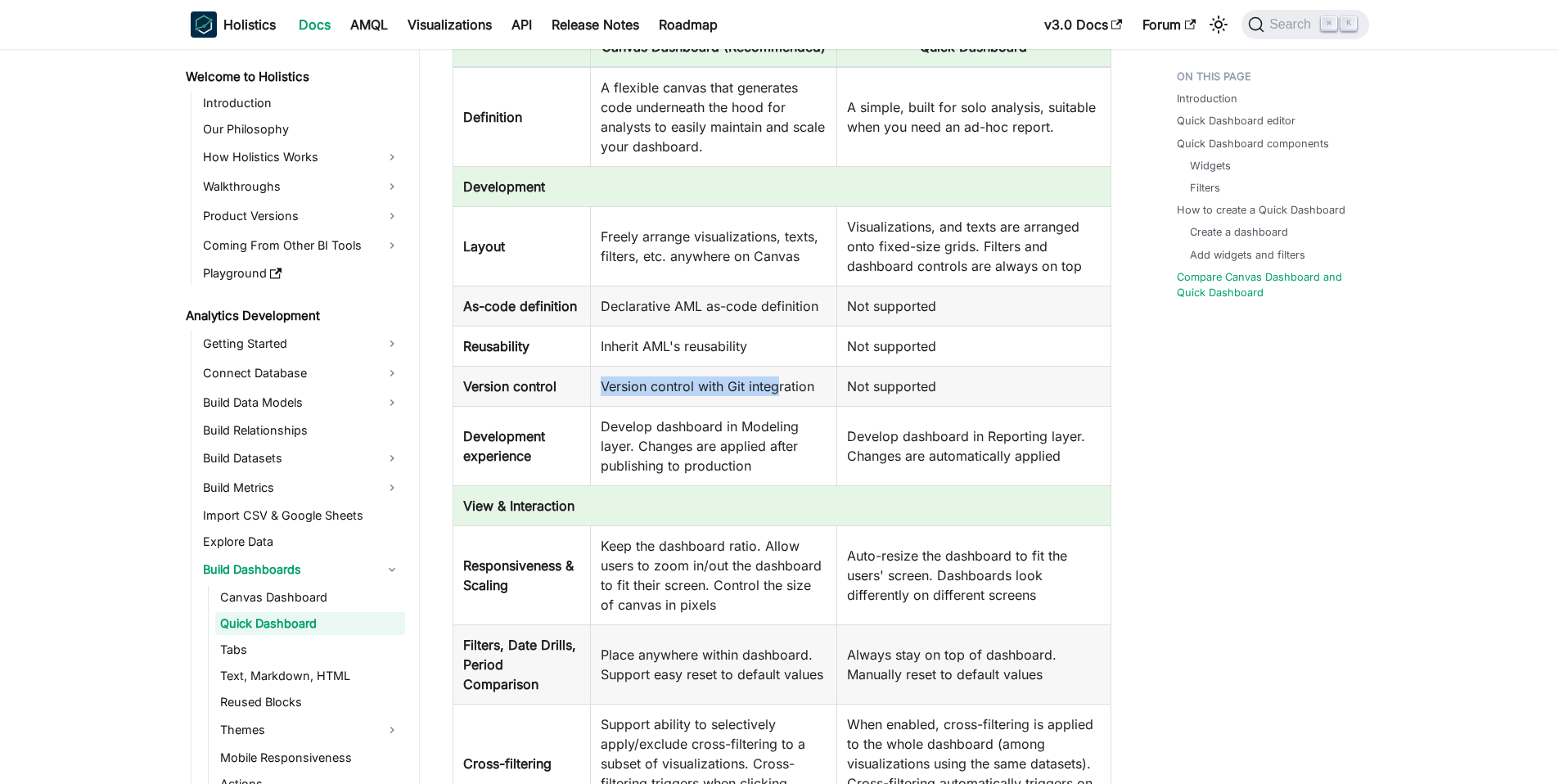
drag, startPoint x: 664, startPoint y: 409, endPoint x: 787, endPoint y: 405, distance: 123.1
click at [785, 405] on td "Version control with Git integration" at bounding box center [714, 386] width 246 height 40
click at [787, 405] on td "Version control with Git integration" at bounding box center [714, 386] width 246 height 40
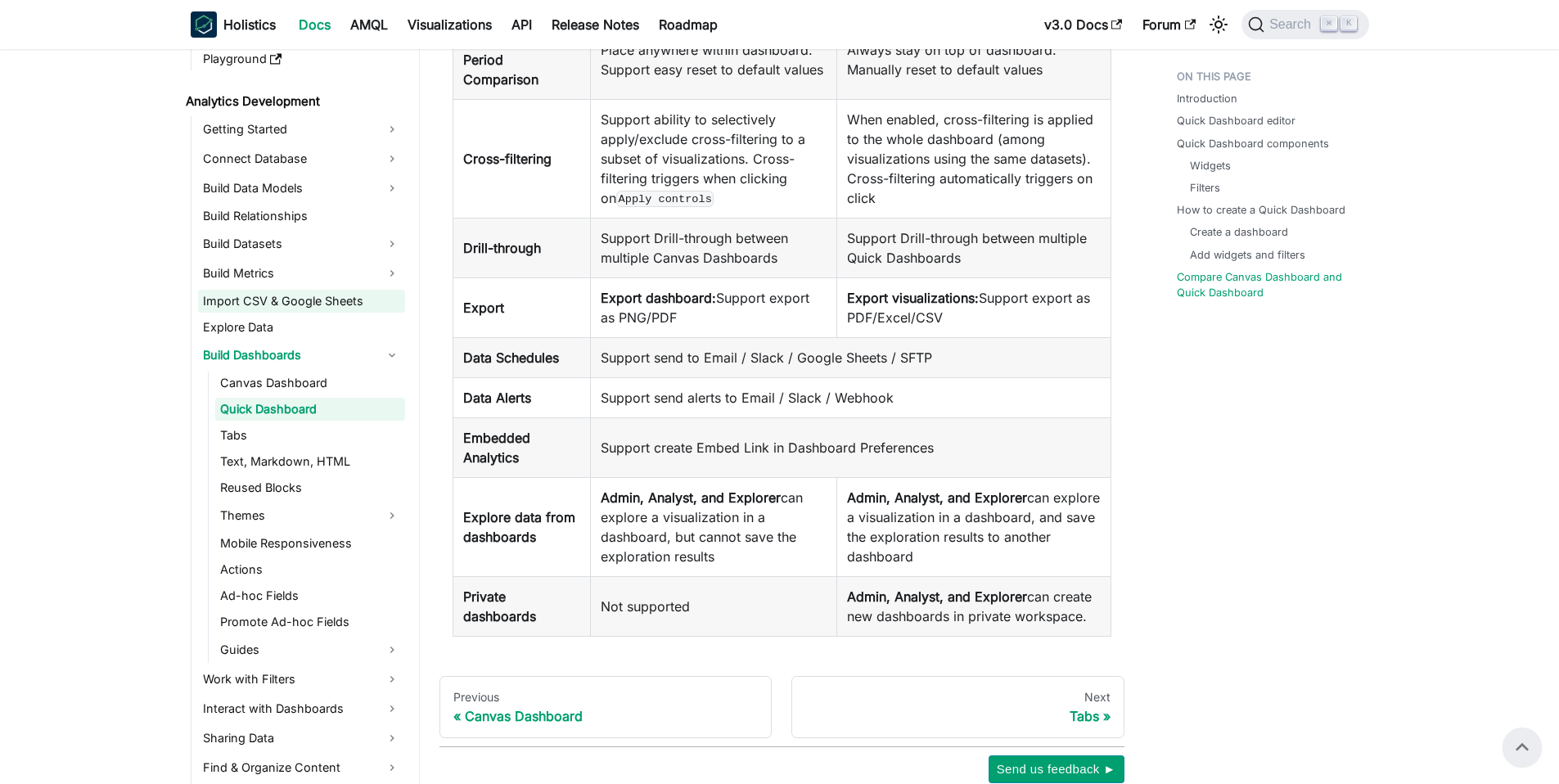
scroll to position [219, 0]
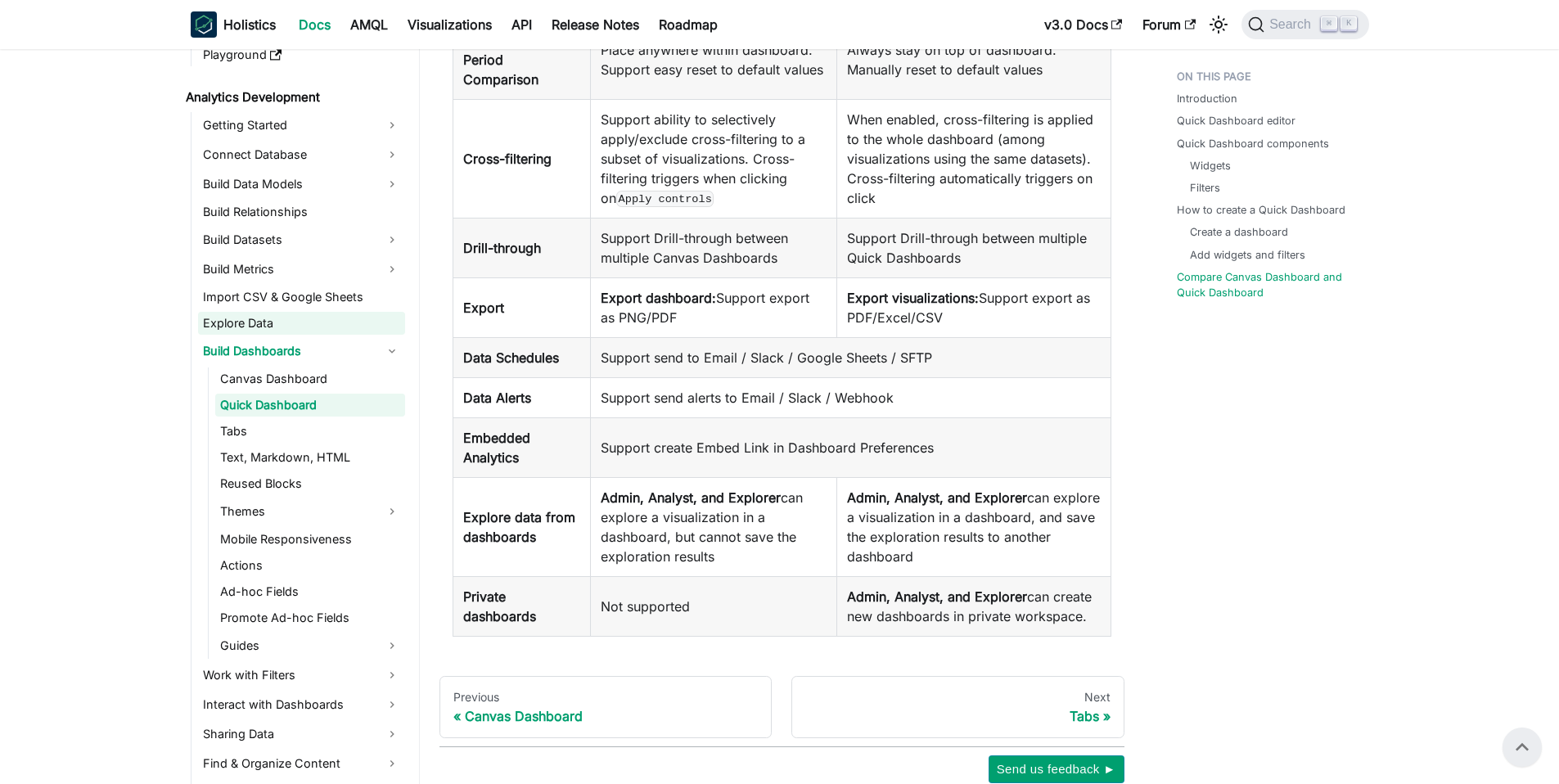
click at [271, 324] on link "Explore Data" at bounding box center [301, 323] width 207 height 23
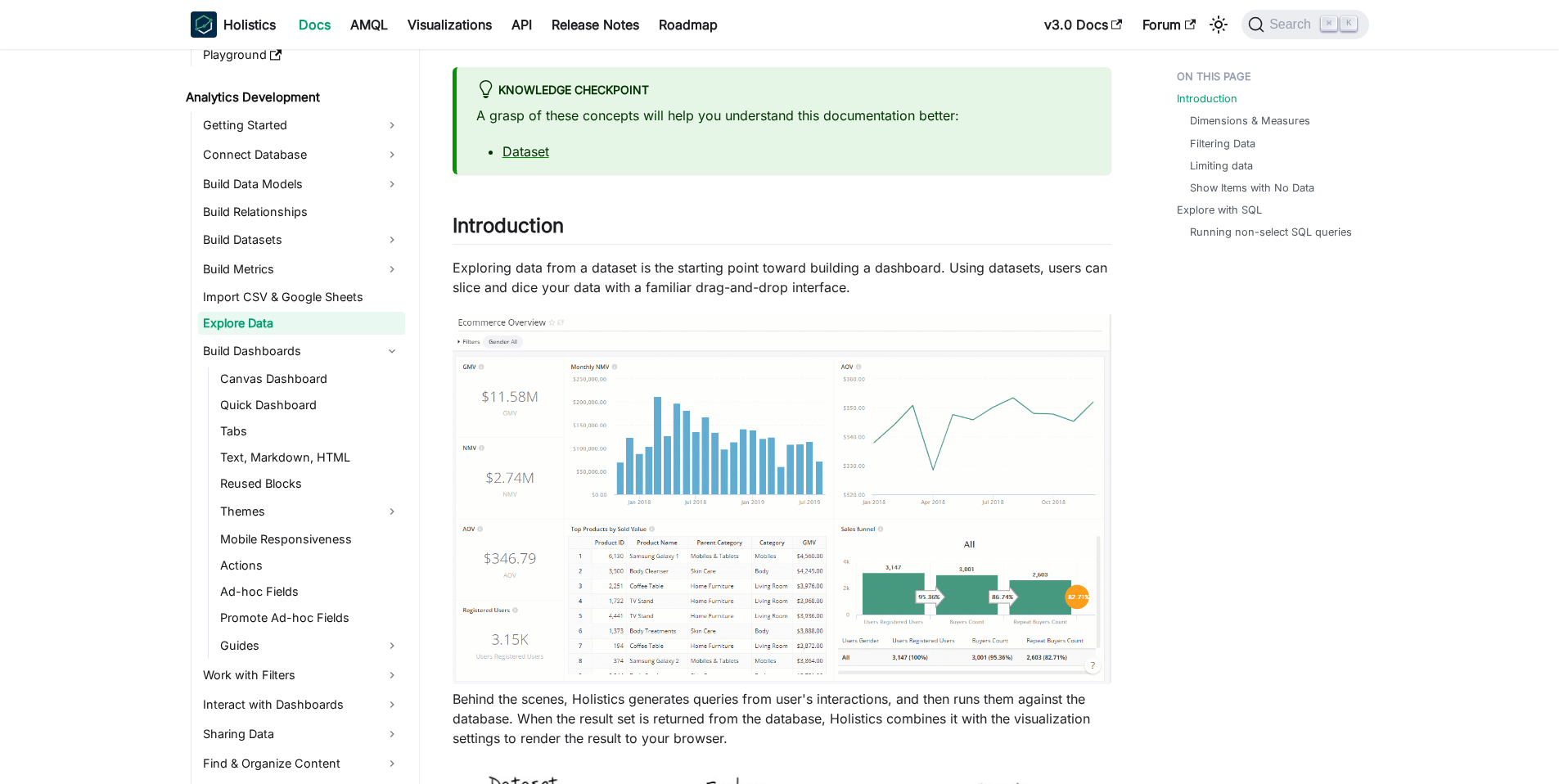
scroll to position [84, 0]
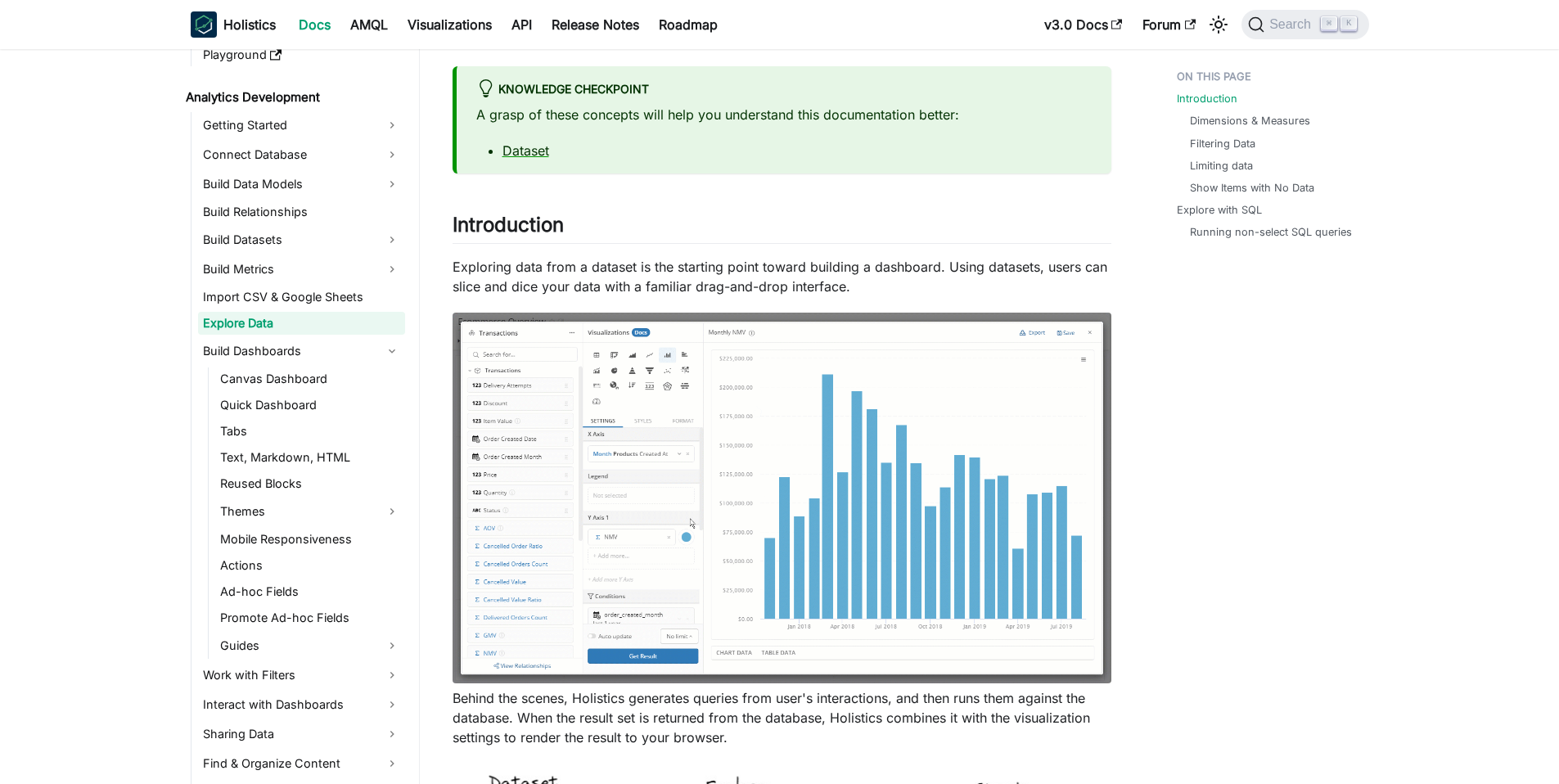
click at [1045, 647] on img at bounding box center [782, 497] width 659 height 370
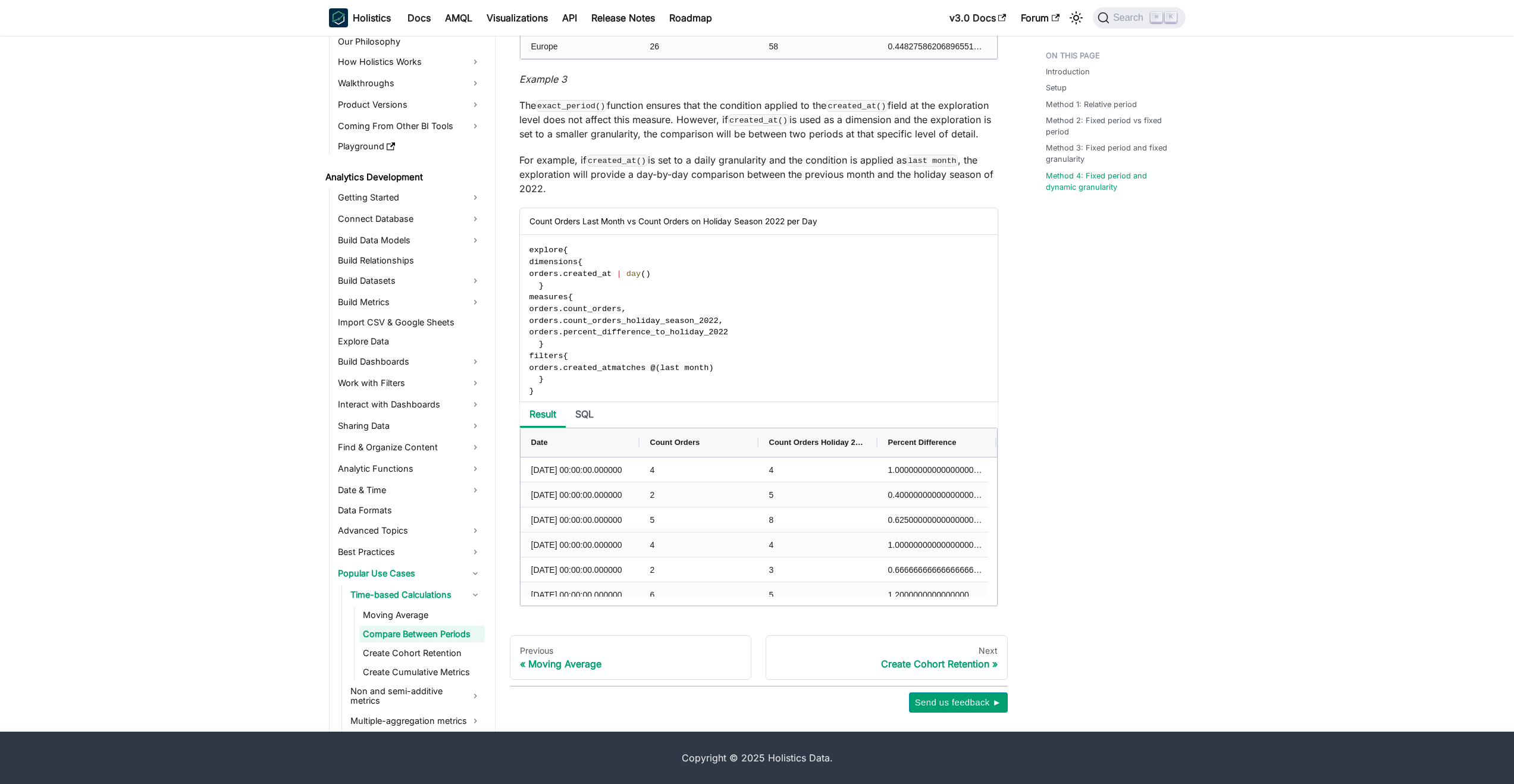
scroll to position [61, 0]
